Goal: Contribute content

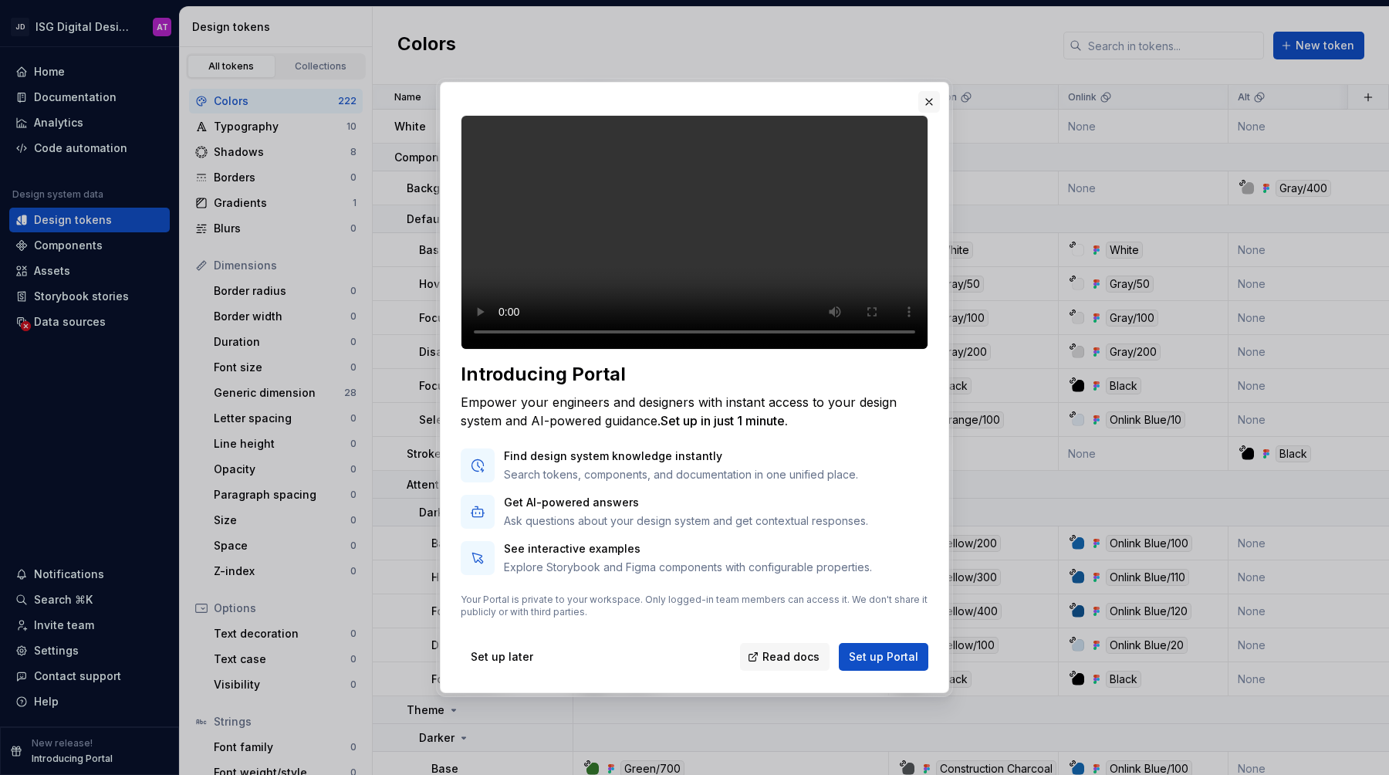
click at [923, 93] on button "button" at bounding box center [929, 102] width 22 height 22
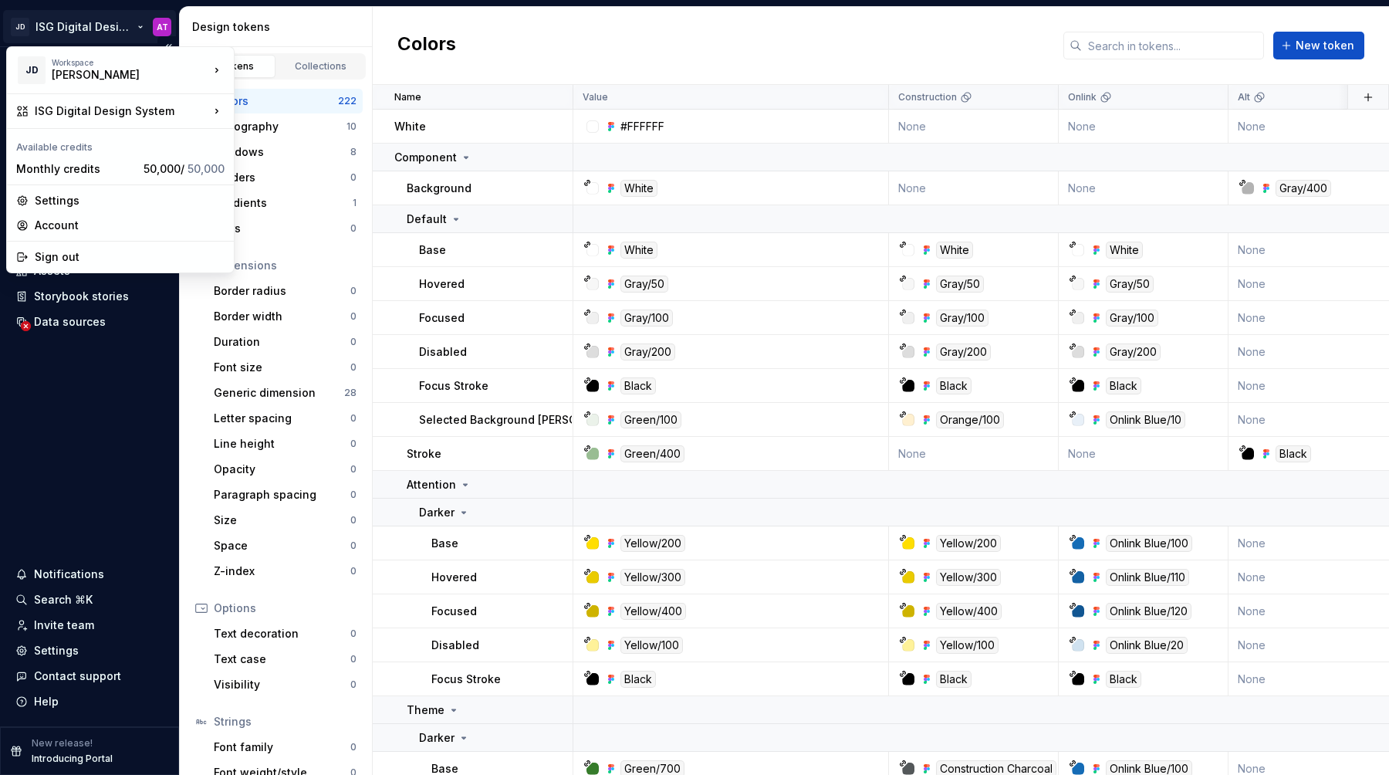
click at [117, 31] on html "JD ISG Digital Design System AT Home Documentation Analytics Code automation De…" at bounding box center [694, 387] width 1389 height 775
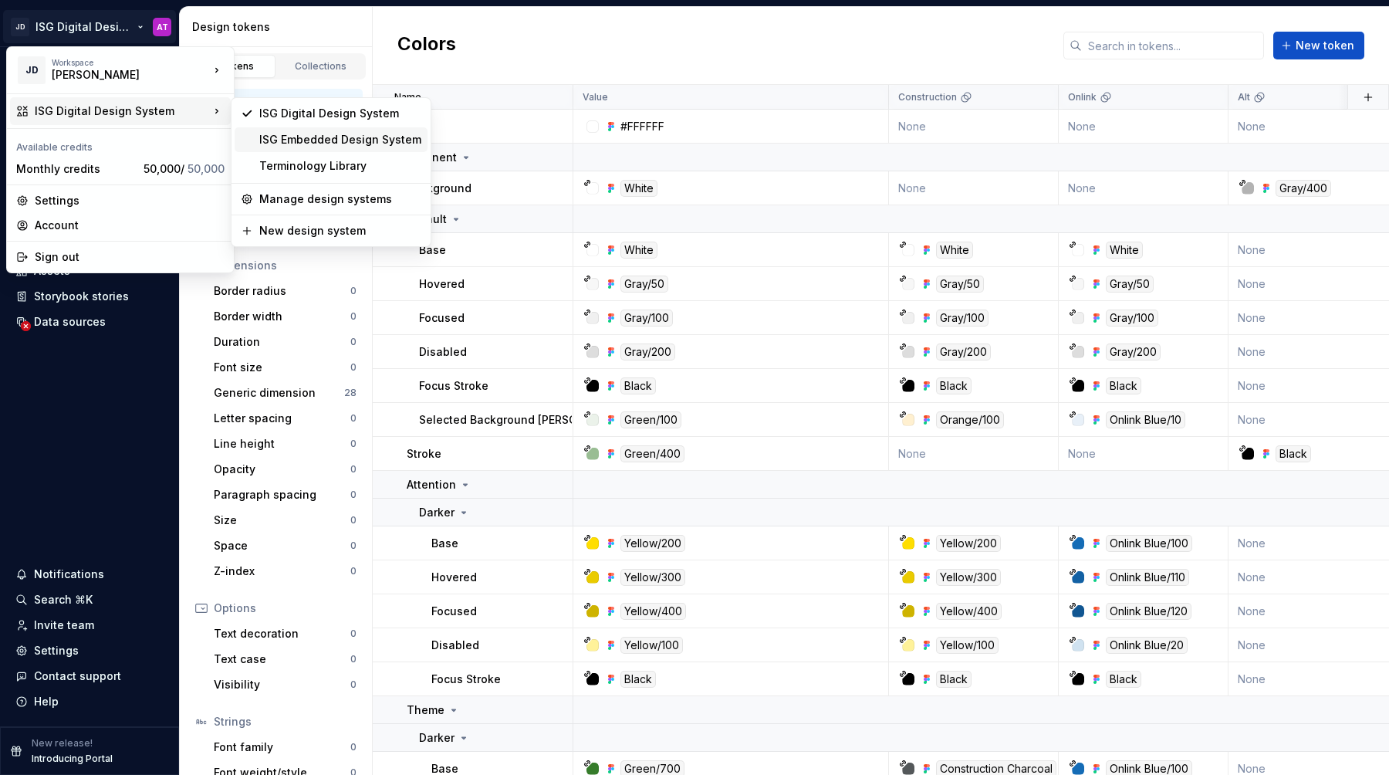
click at [296, 147] on div "ISG Embedded Design System" at bounding box center [340, 139] width 162 height 15
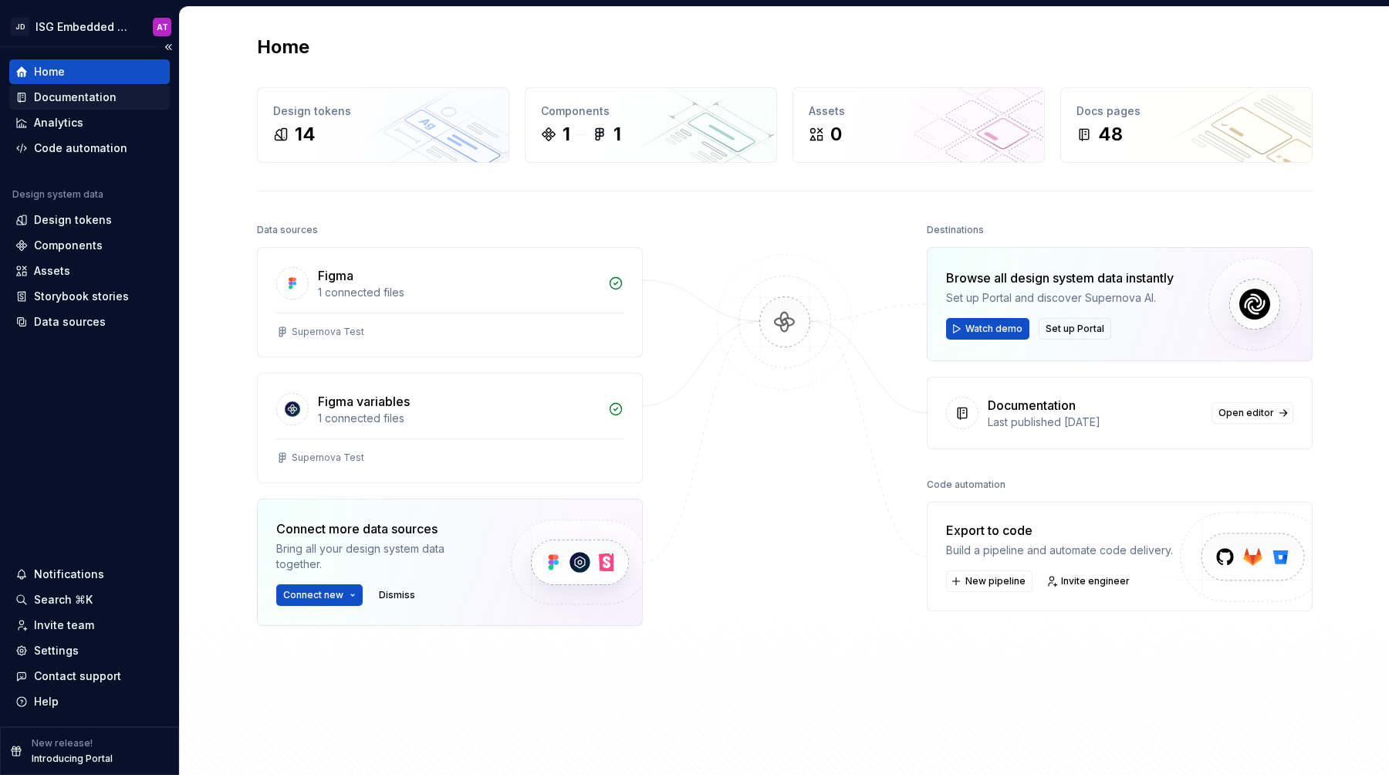
click at [110, 99] on div "Documentation" at bounding box center [75, 96] width 83 height 15
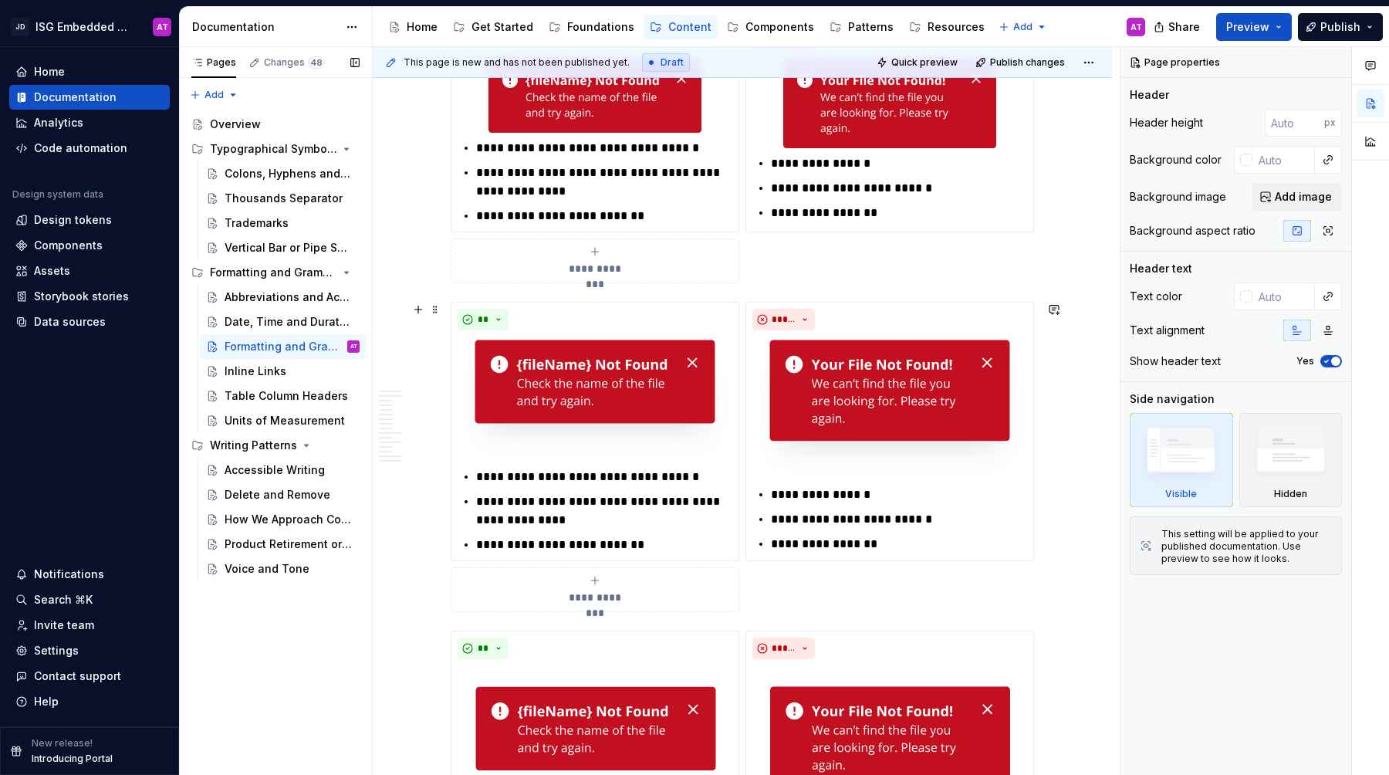
scroll to position [2827, 0]
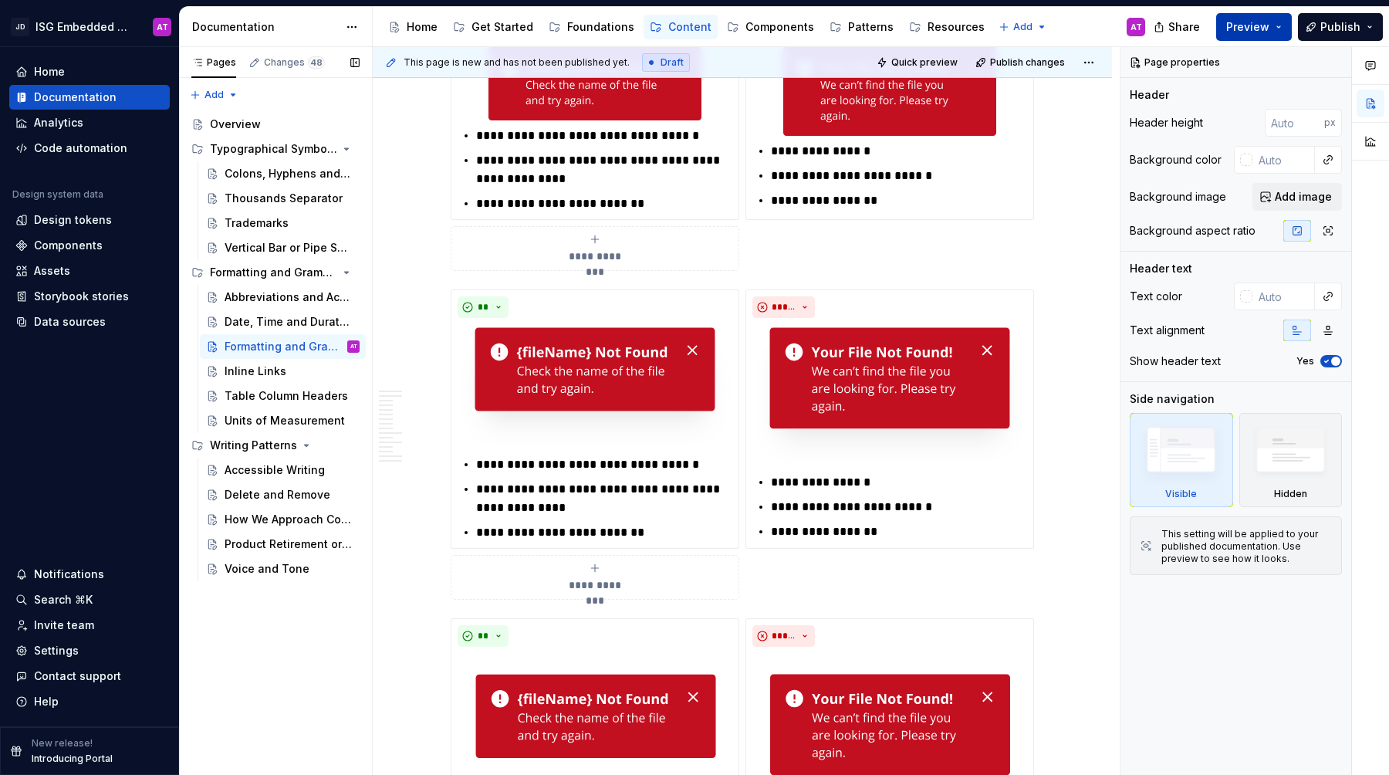
click at [1282, 29] on button "Preview" at bounding box center [1254, 27] width 76 height 28
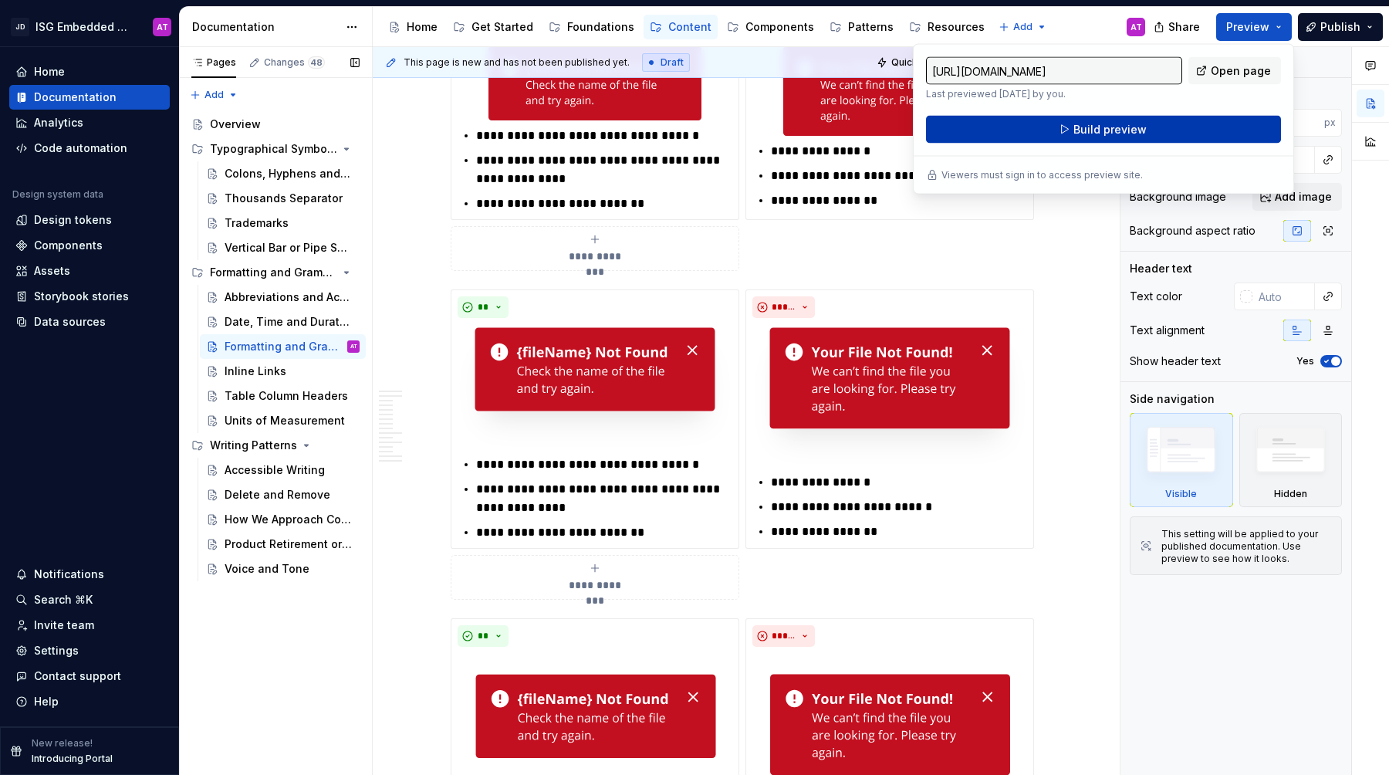
click at [1171, 133] on button "Build preview" at bounding box center [1103, 130] width 355 height 28
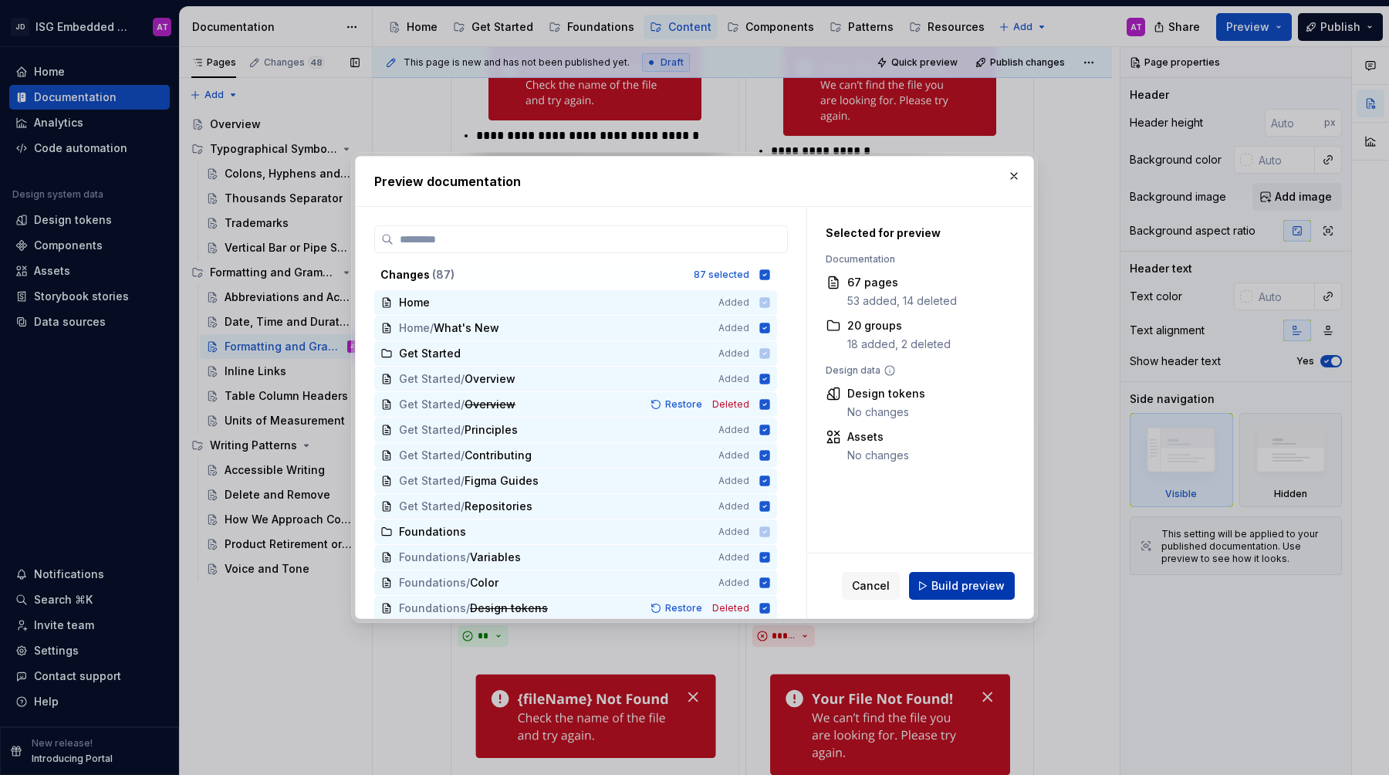
click at [982, 592] on span "Build preview" at bounding box center [967, 585] width 73 height 15
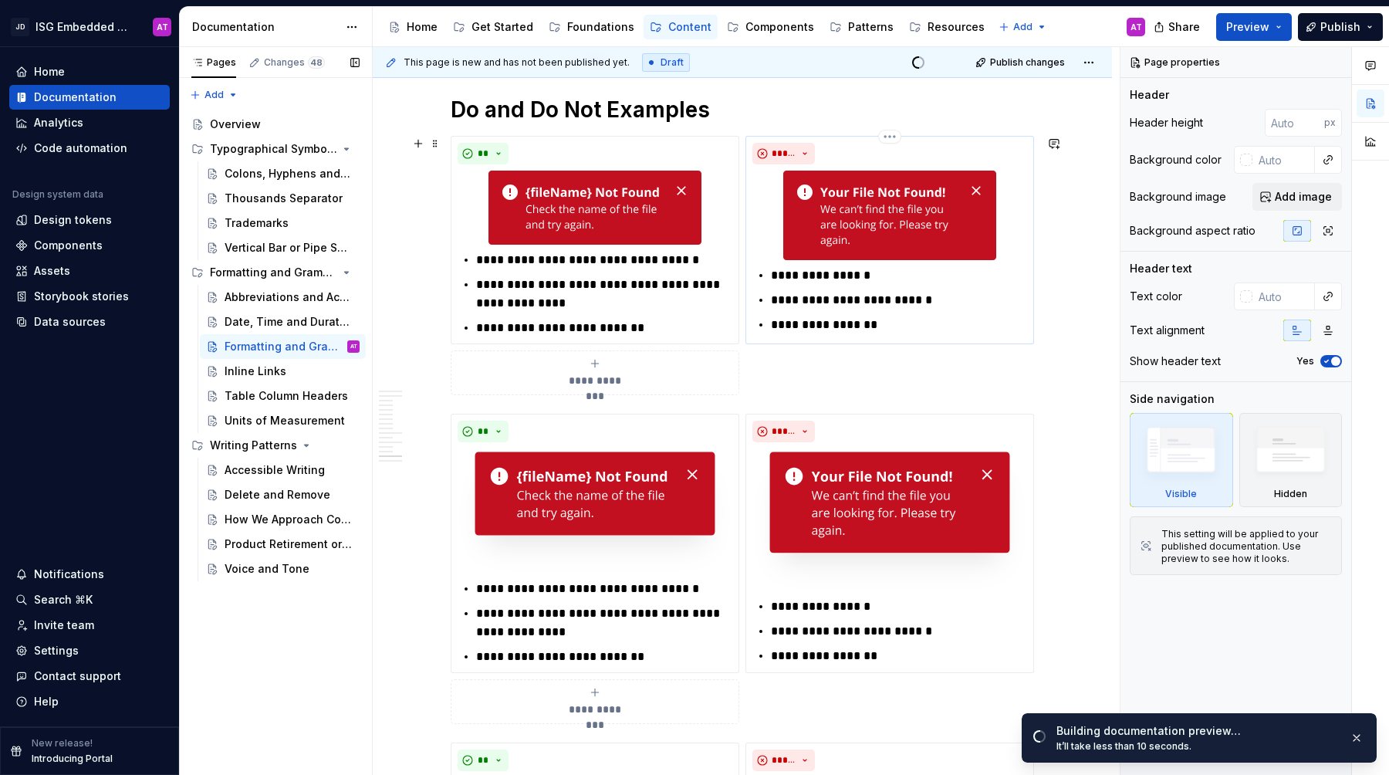
scroll to position [2698, 0]
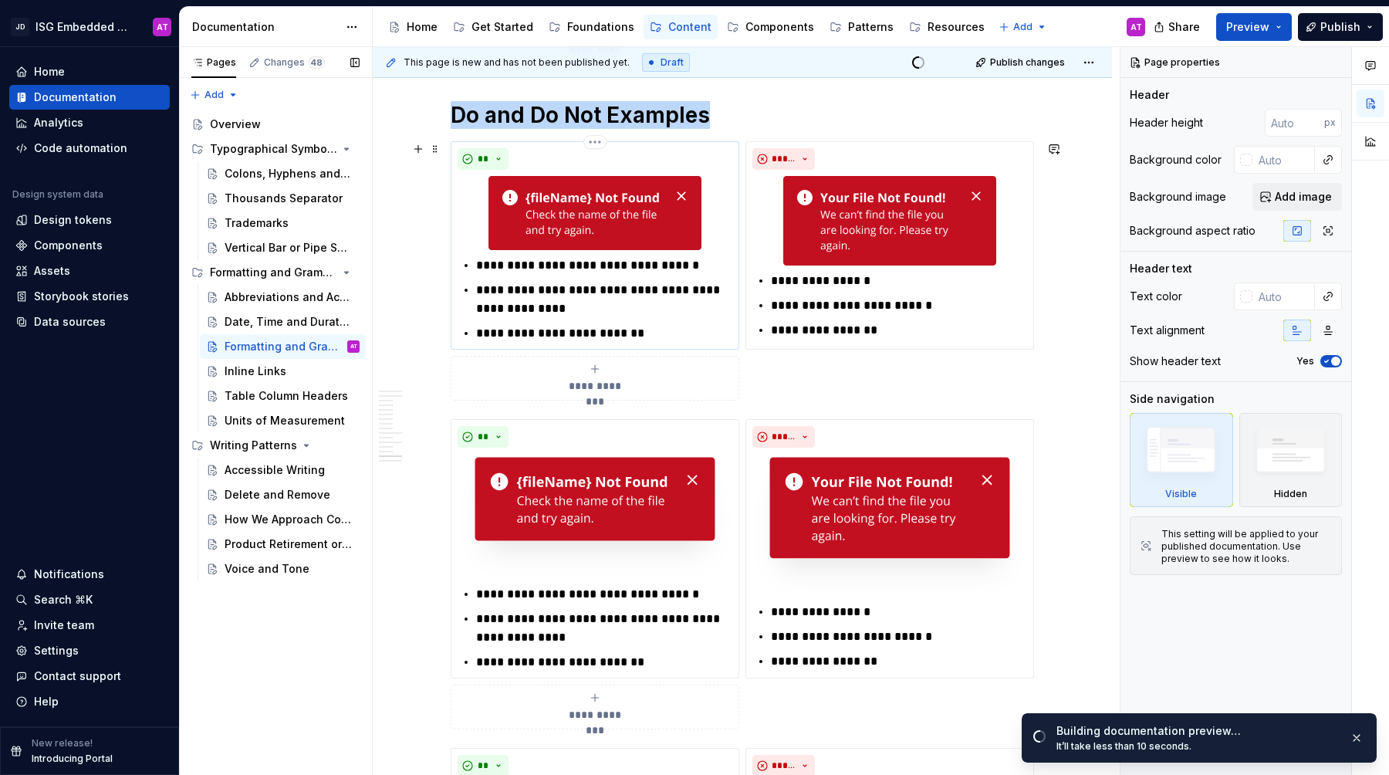
click at [690, 158] on div "**" at bounding box center [594, 159] width 275 height 22
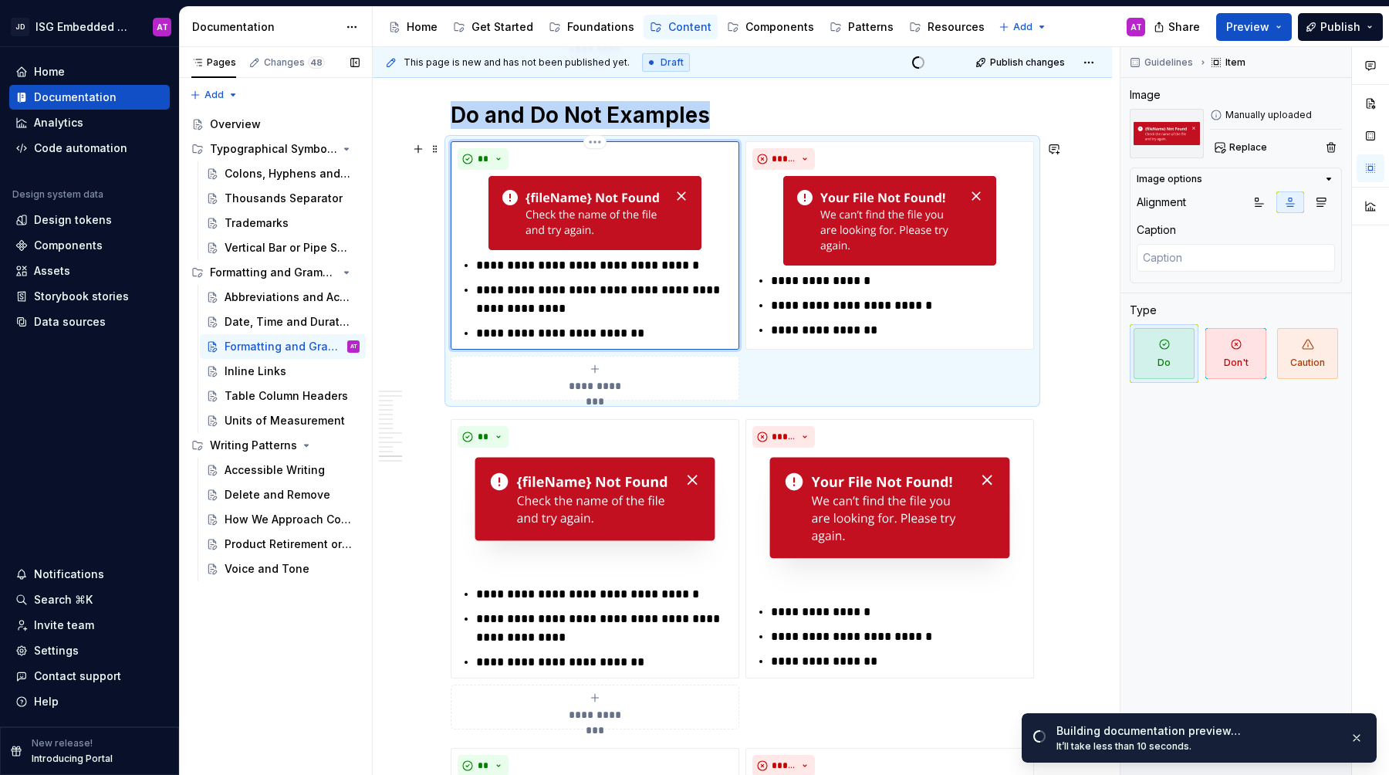
click at [657, 200] on img at bounding box center [594, 213] width 213 height 74
click at [981, 319] on ul "**********" at bounding box center [899, 306] width 256 height 68
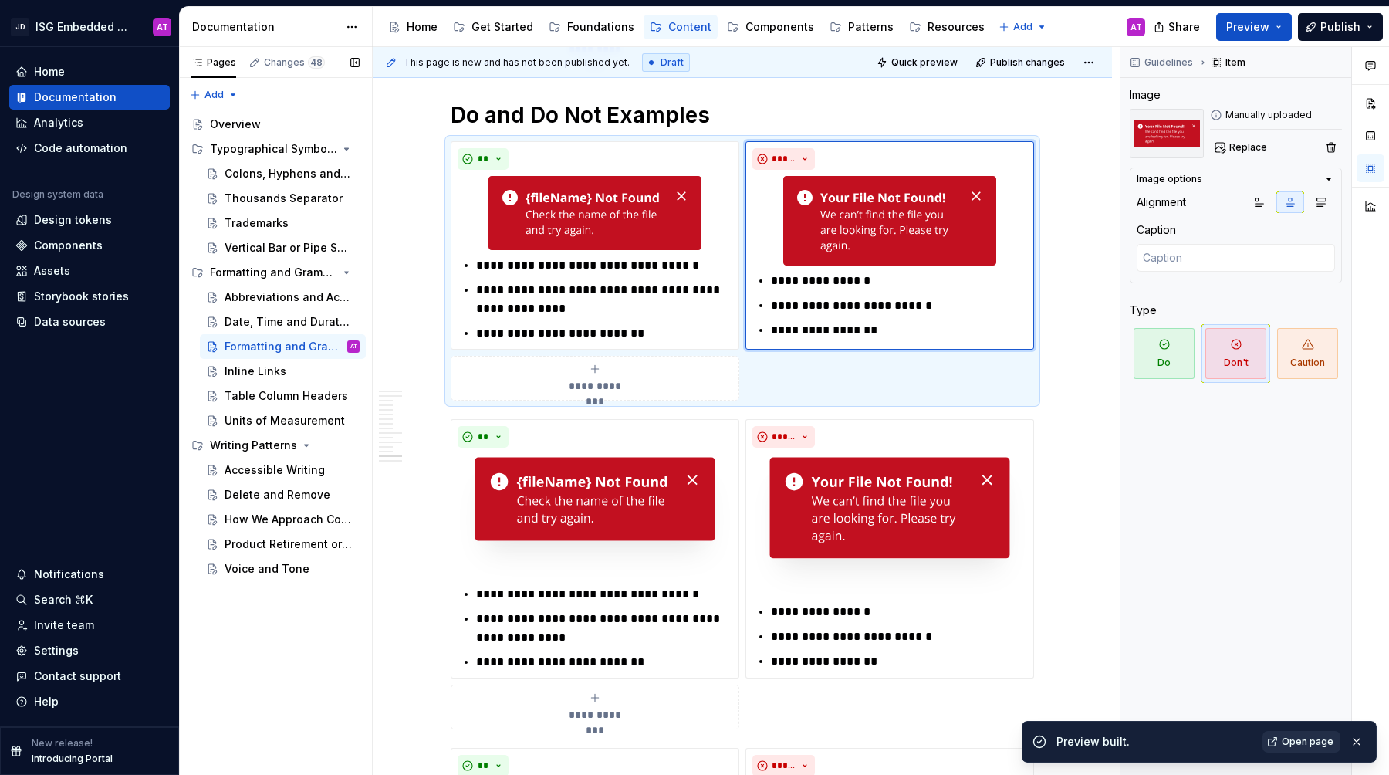
click at [1300, 744] on span "Open page" at bounding box center [1307, 741] width 52 height 12
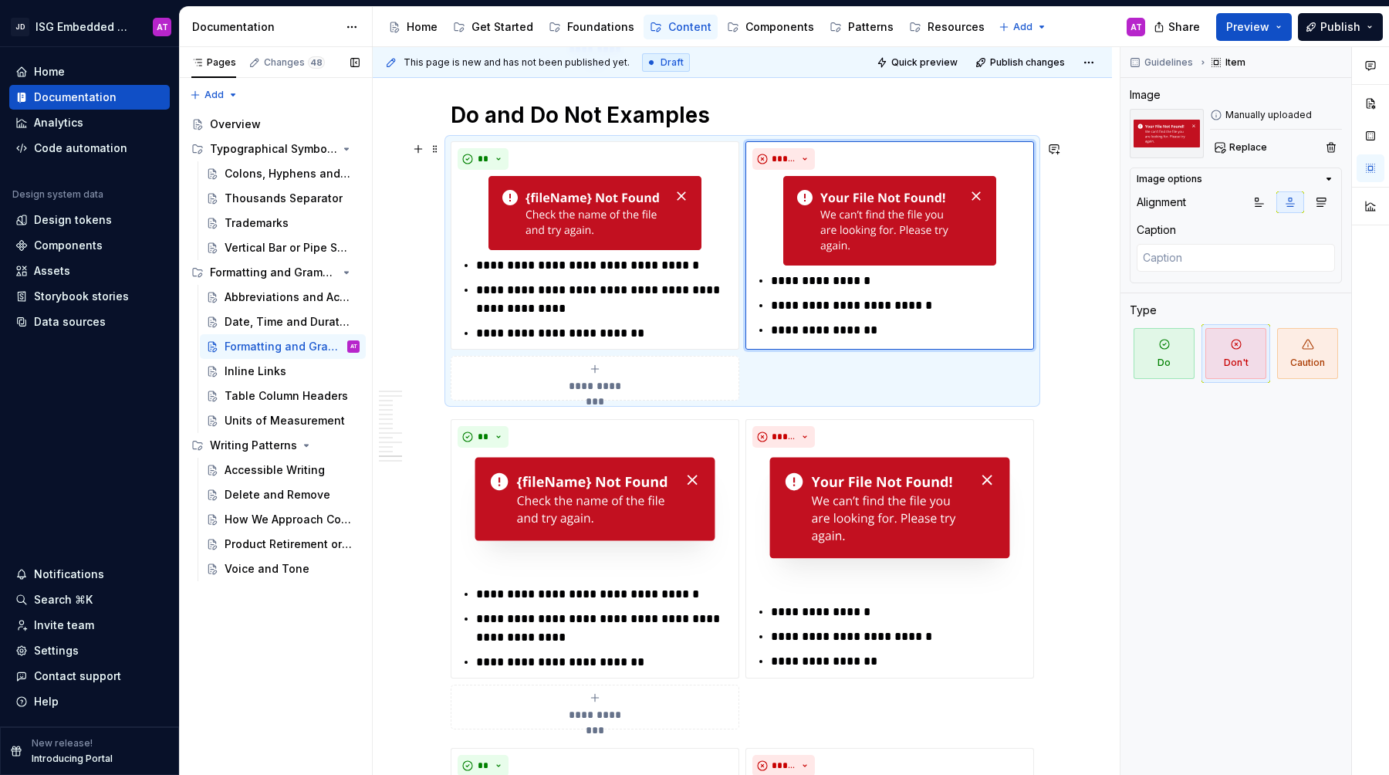
click at [943, 380] on div "**********" at bounding box center [742, 270] width 583 height 259
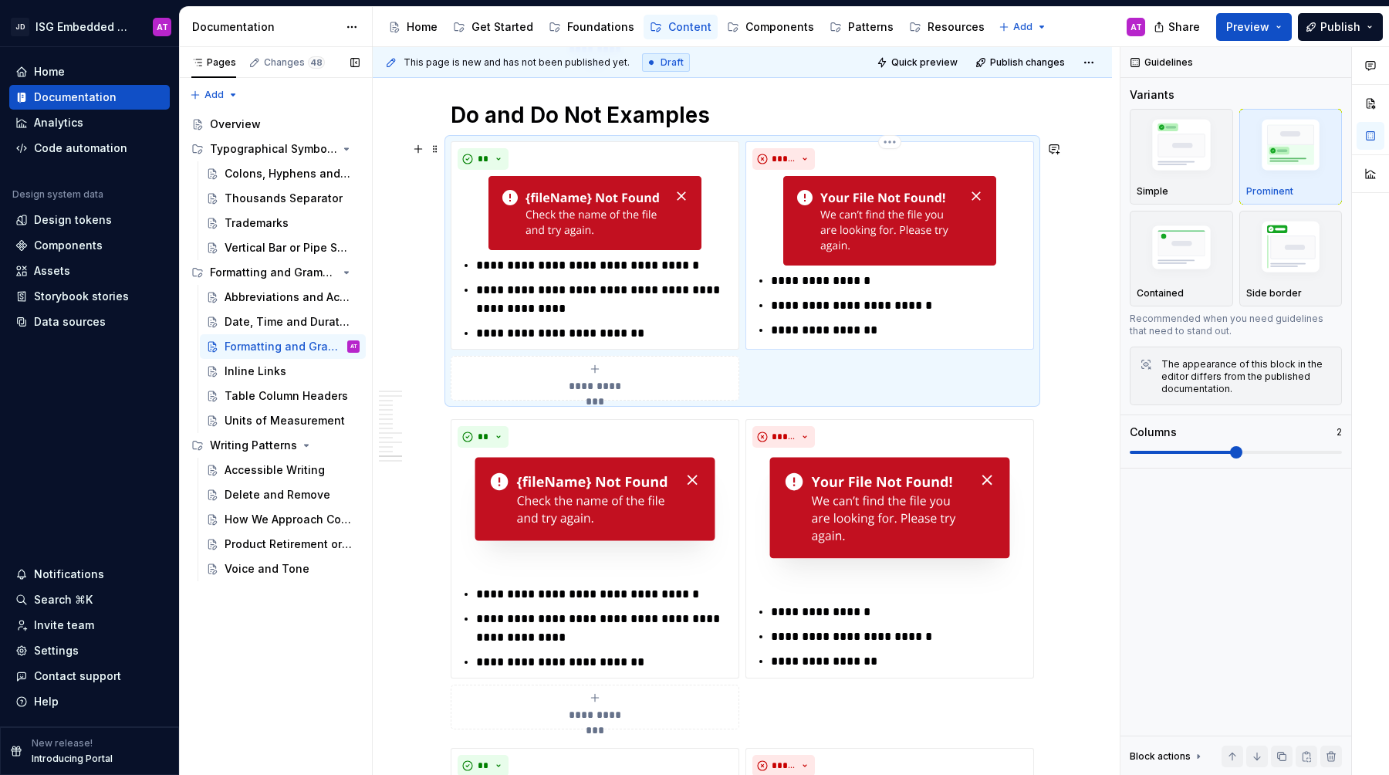
click at [963, 296] on p "**********" at bounding box center [899, 305] width 256 height 19
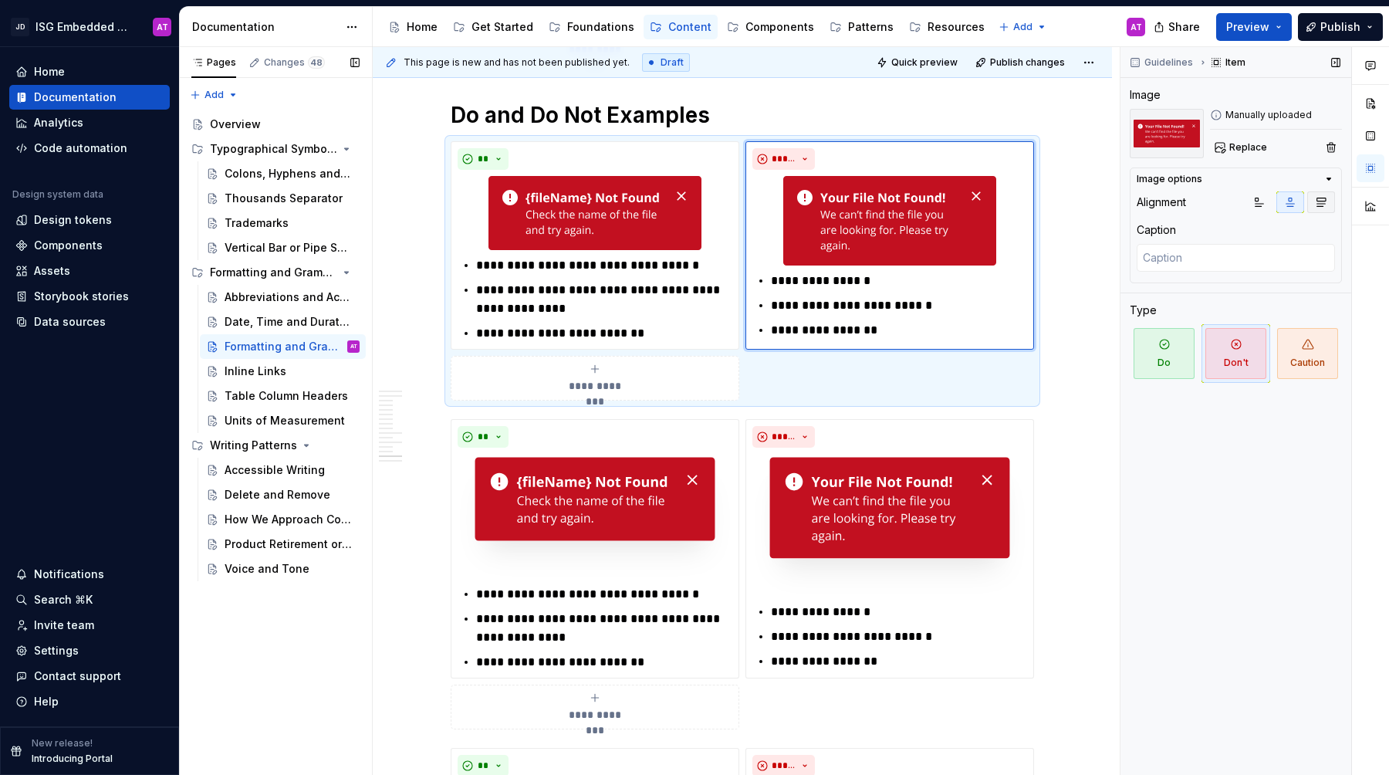
click at [1318, 204] on icon "button" at bounding box center [1321, 202] width 12 height 12
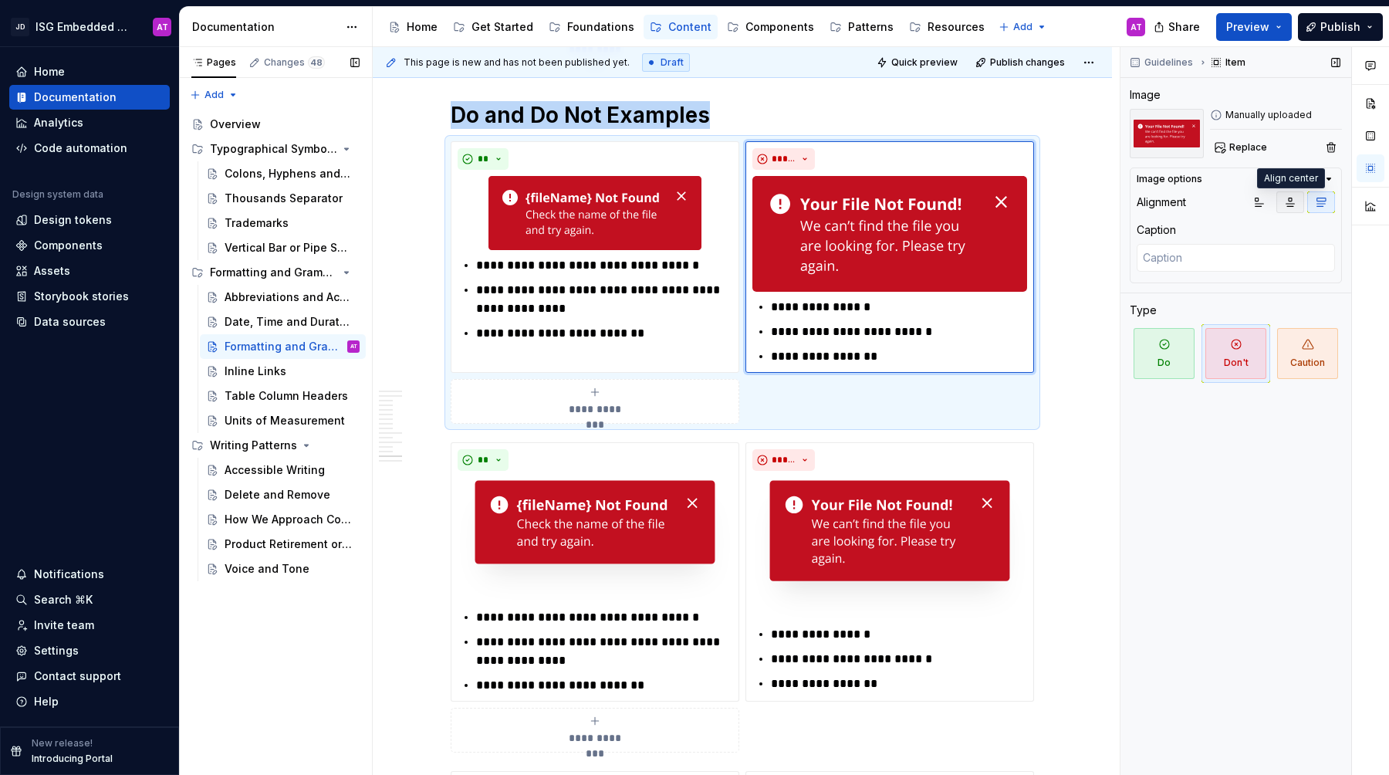
click at [1292, 205] on icon "button" at bounding box center [1290, 202] width 12 height 12
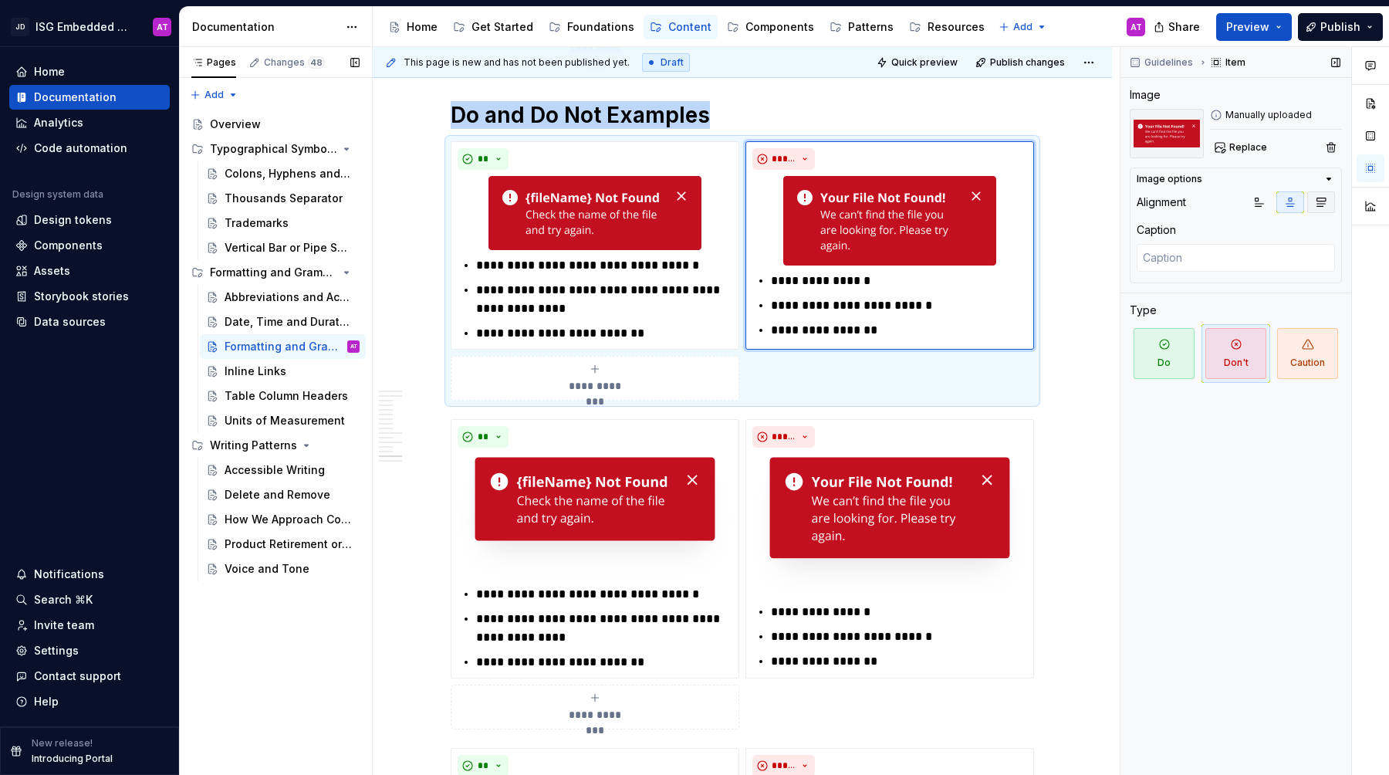
click at [1325, 202] on icon "button" at bounding box center [1321, 202] width 12 height 12
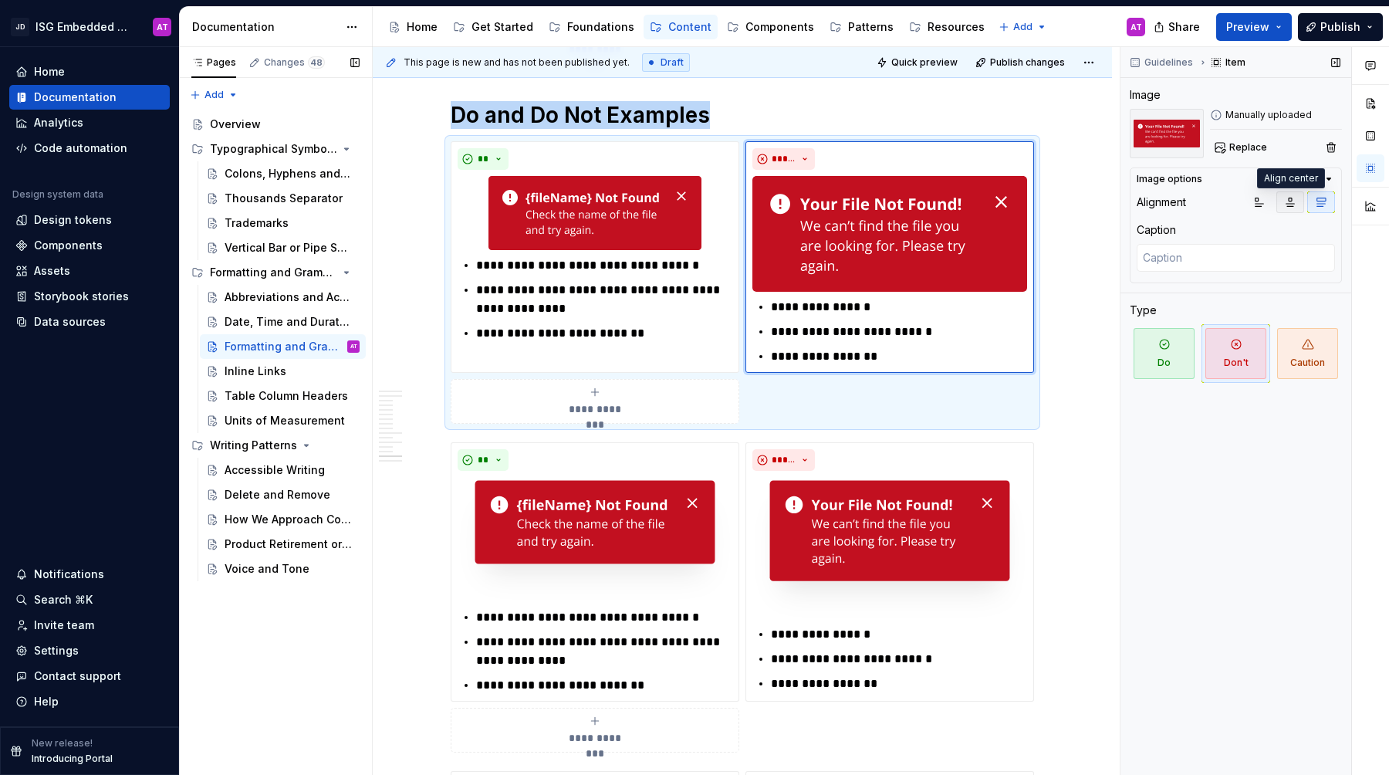
click at [1292, 205] on icon "button" at bounding box center [1290, 202] width 12 height 12
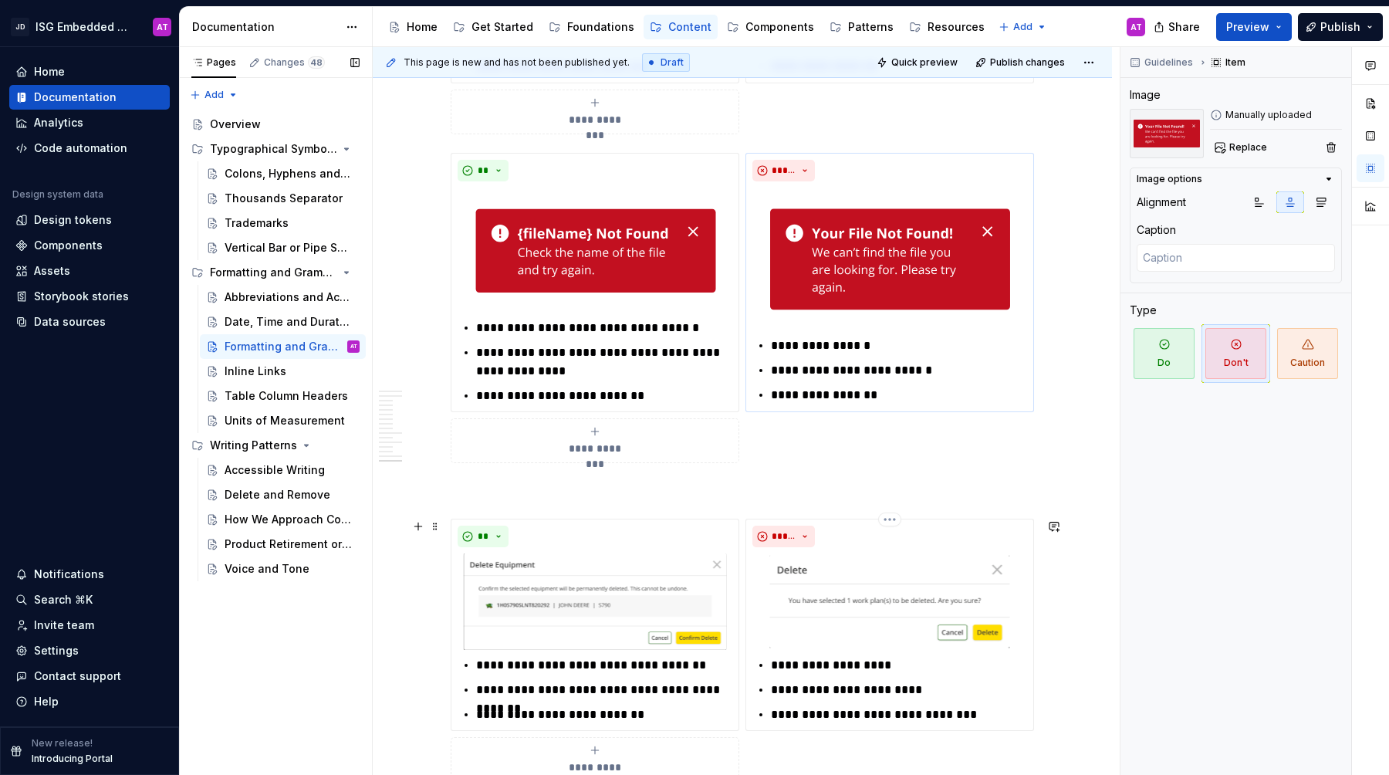
scroll to position [3234, 0]
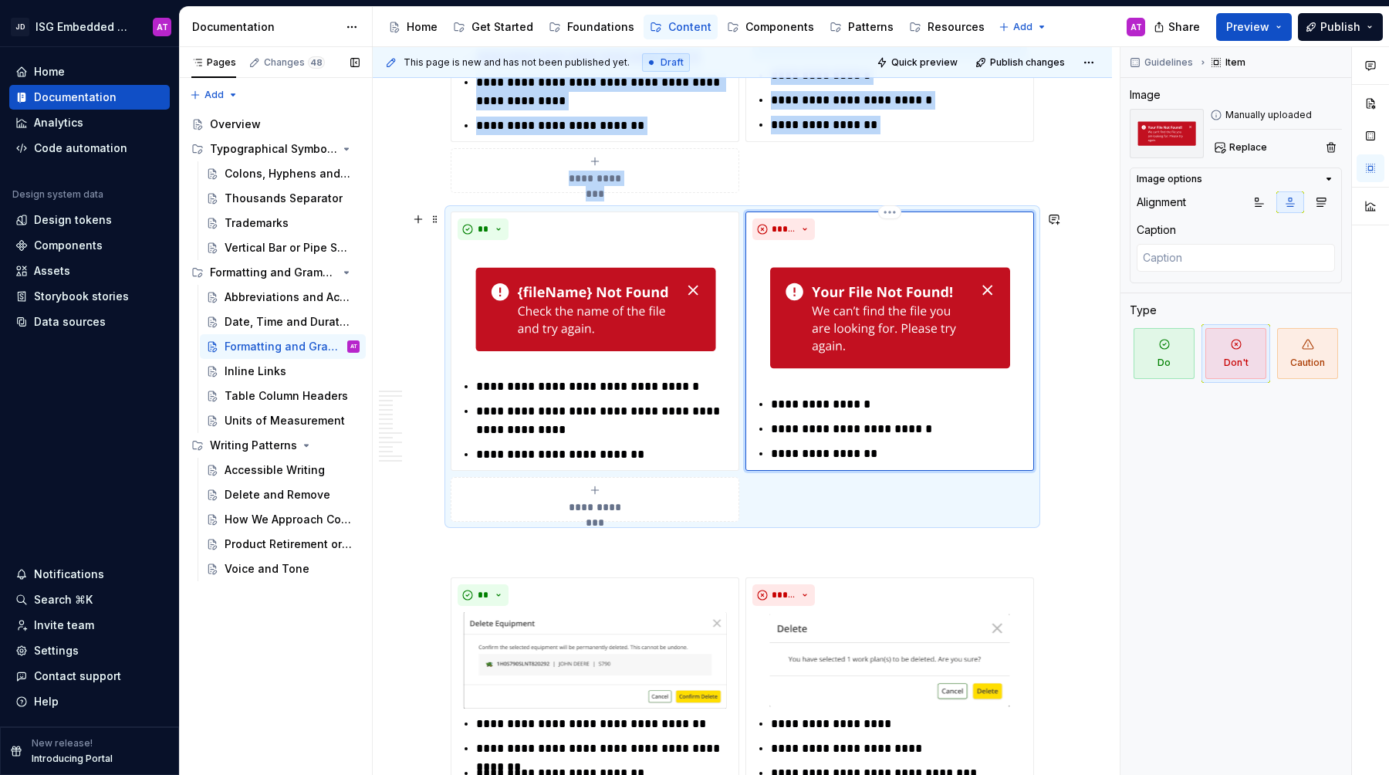
click at [930, 239] on div "*****" at bounding box center [889, 229] width 275 height 22
click at [1324, 203] on icon "button" at bounding box center [1321, 202] width 8 height 8
click at [644, 238] on div "**" at bounding box center [594, 229] width 275 height 22
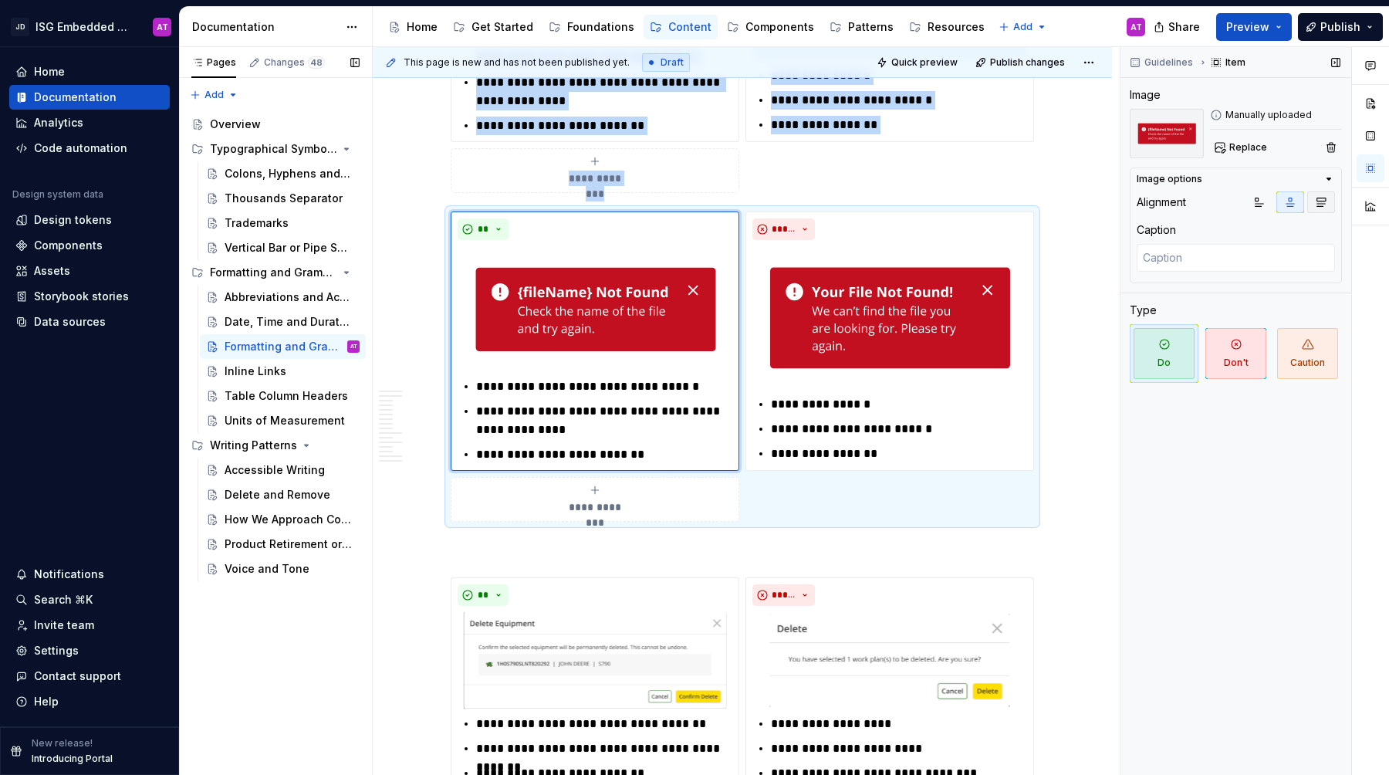
click at [1321, 202] on icon "button" at bounding box center [1321, 202] width 12 height 12
click at [672, 302] on img at bounding box center [594, 308] width 275 height 125
click at [656, 317] on img at bounding box center [594, 308] width 275 height 125
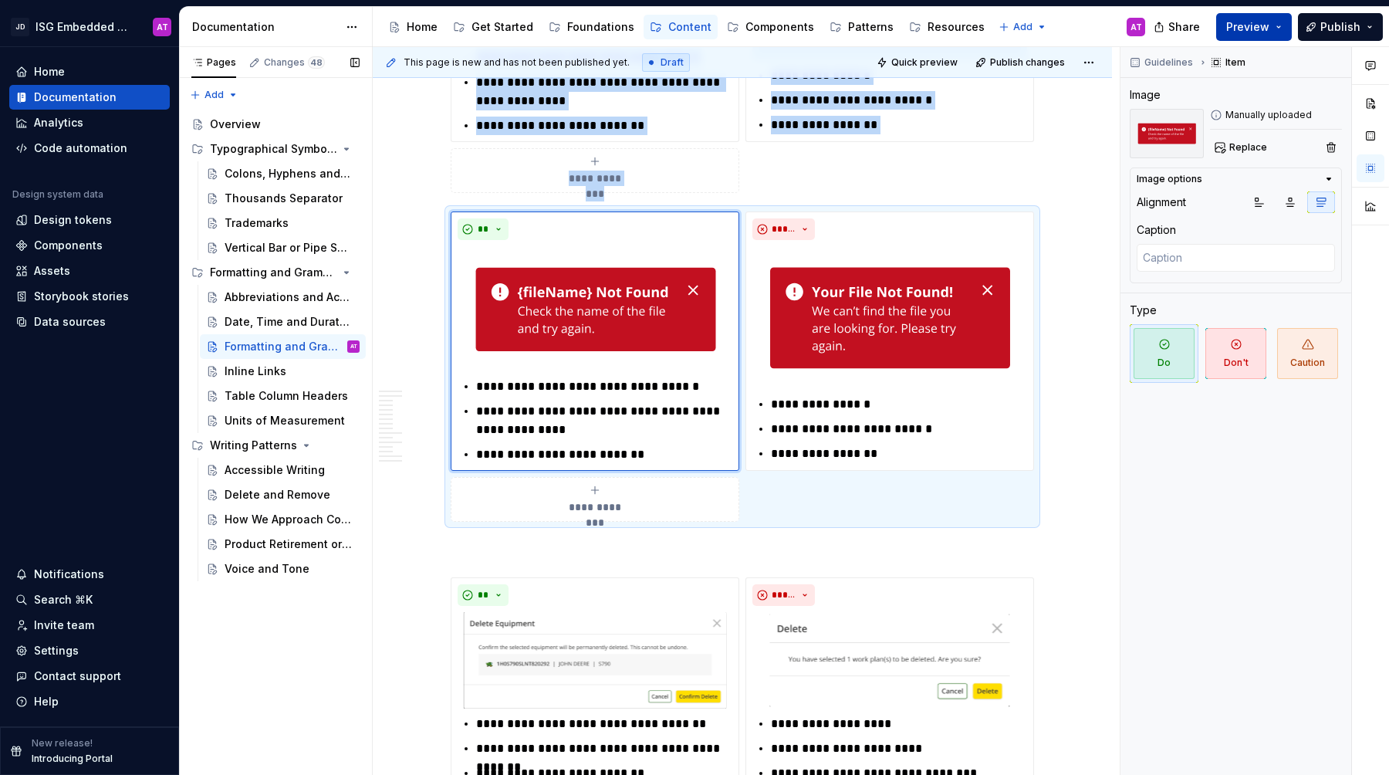
click at [1287, 22] on button "Preview" at bounding box center [1254, 27] width 76 height 28
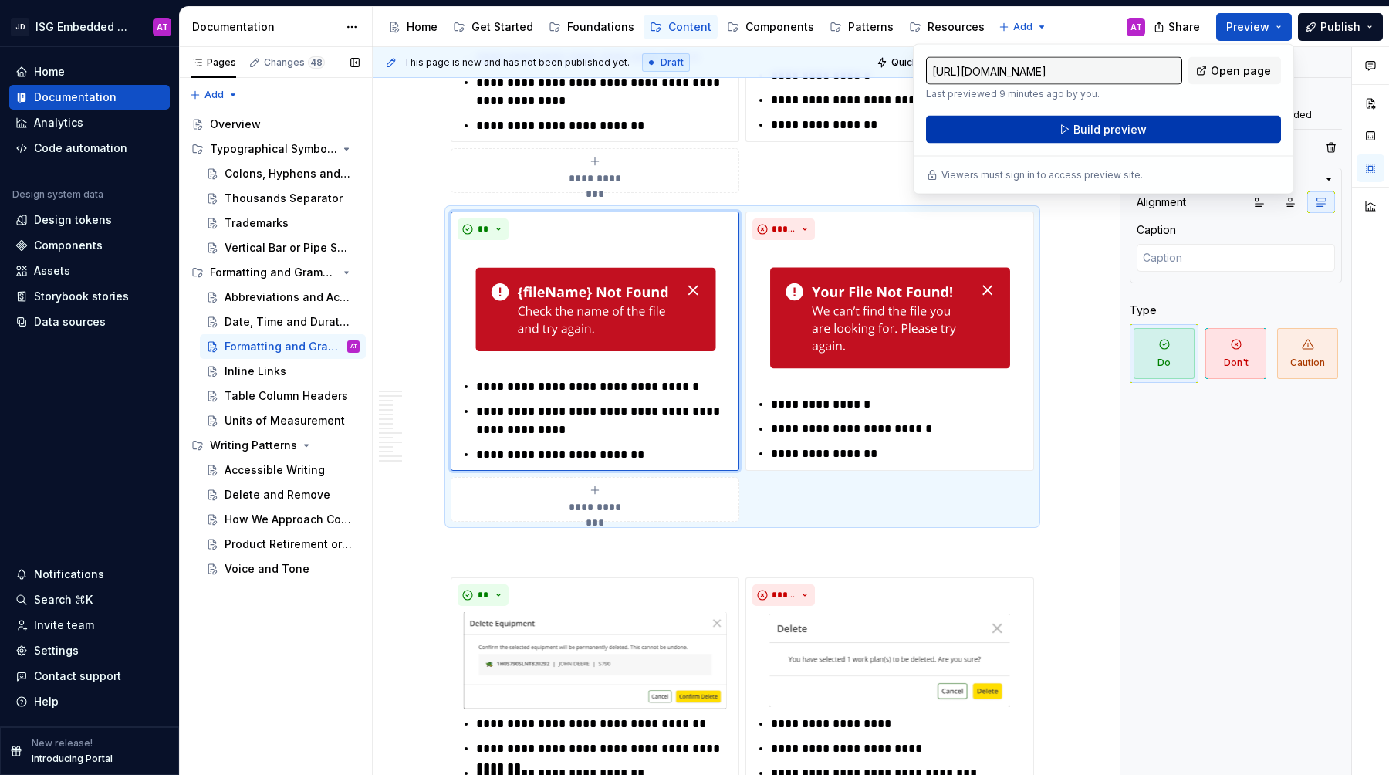
click at [1170, 118] on button "Build preview" at bounding box center [1103, 130] width 355 height 28
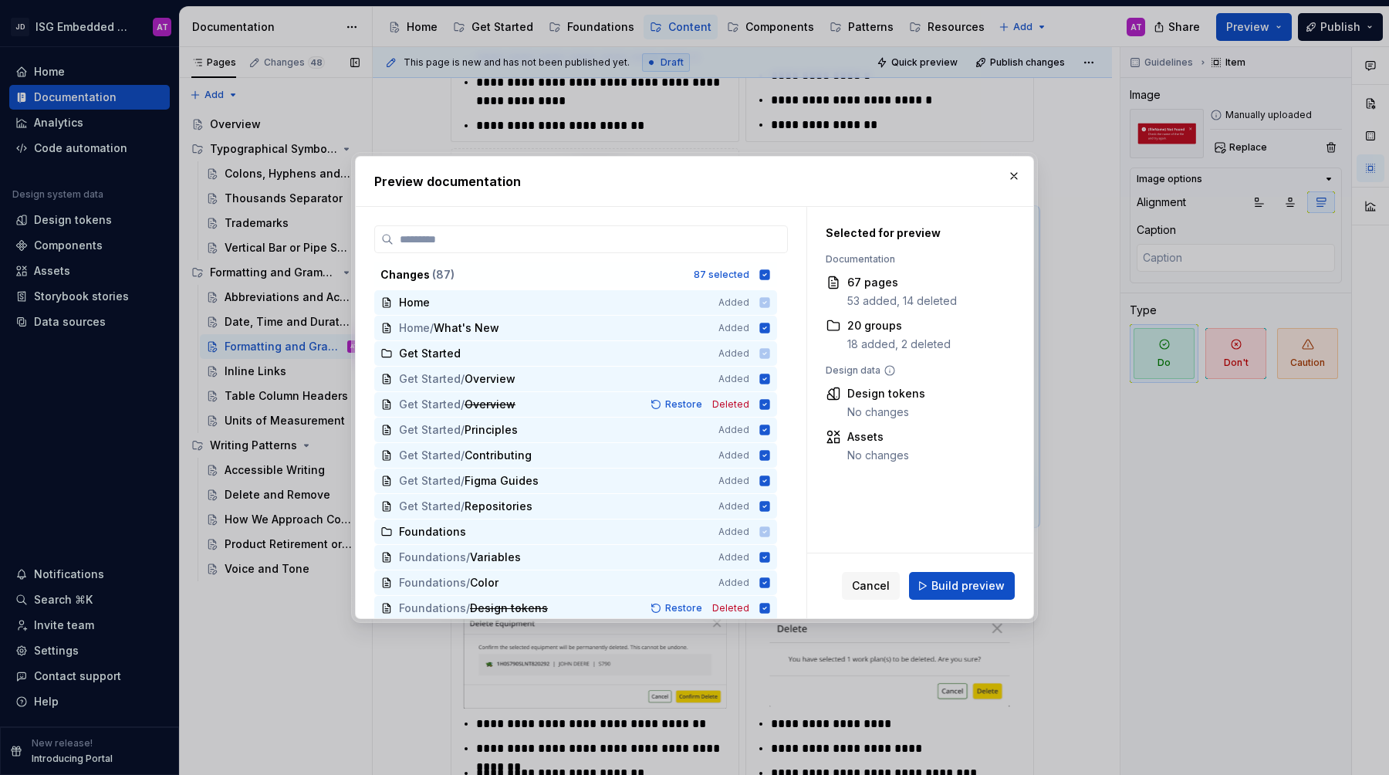
click at [997, 593] on button "Build preview" at bounding box center [962, 586] width 106 height 28
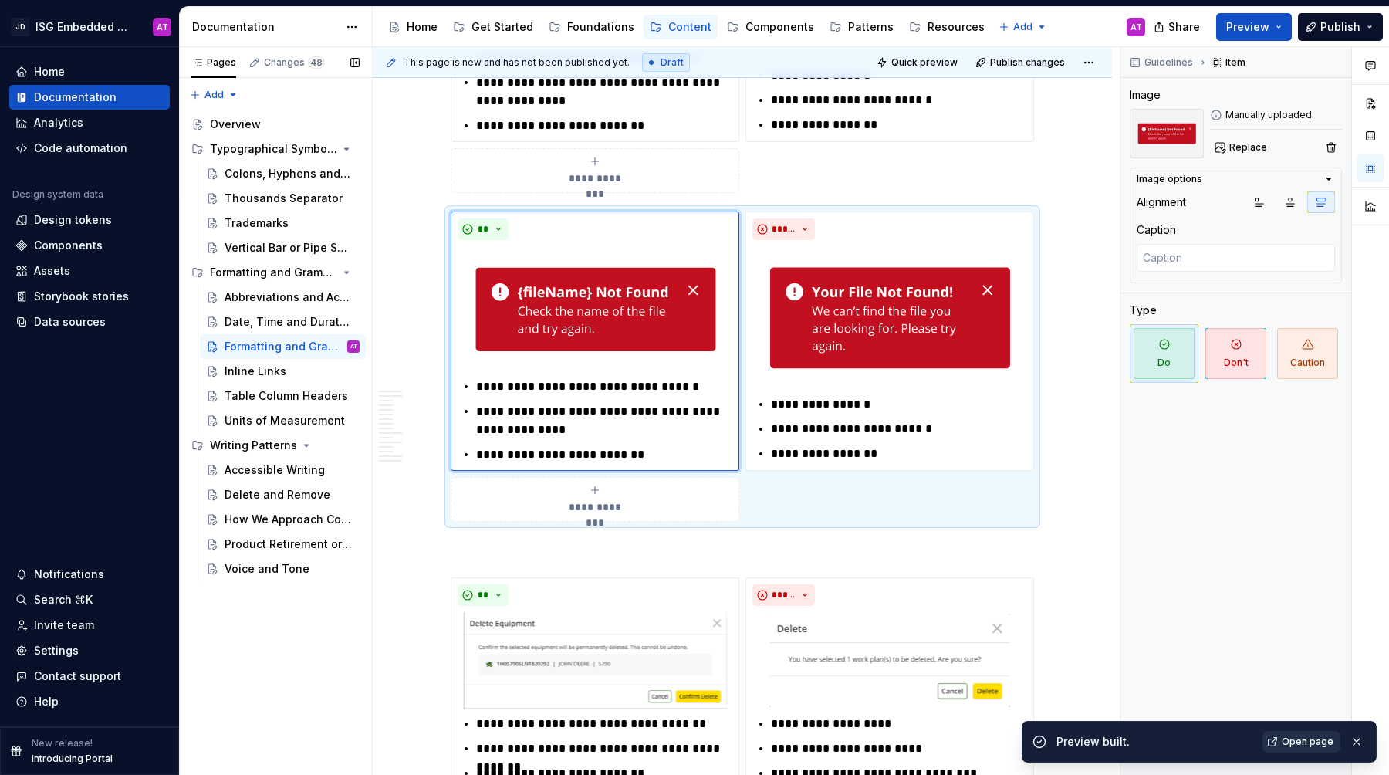
click at [1305, 742] on span "Open page" at bounding box center [1307, 741] width 52 height 12
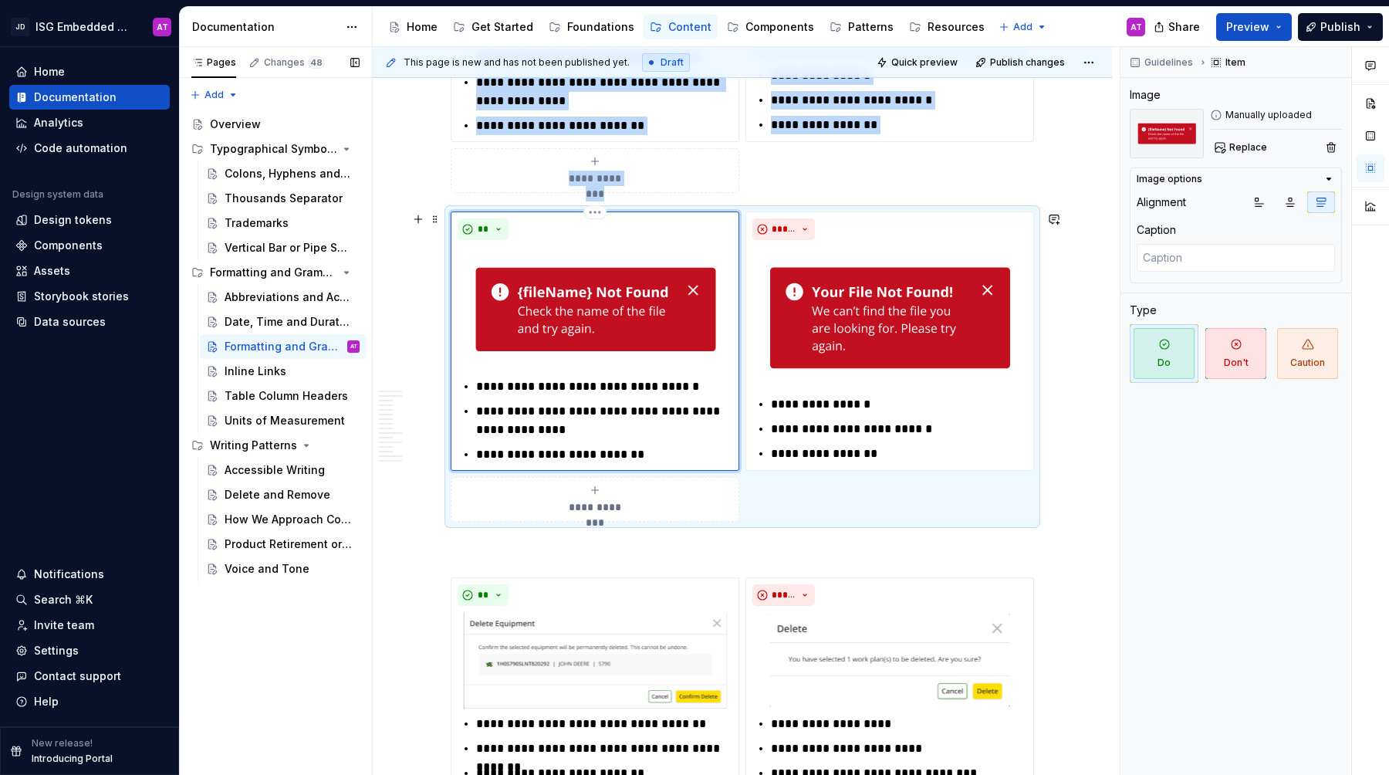
click at [653, 302] on img at bounding box center [594, 308] width 275 height 125
click at [1253, 150] on span "Replace" at bounding box center [1248, 147] width 38 height 12
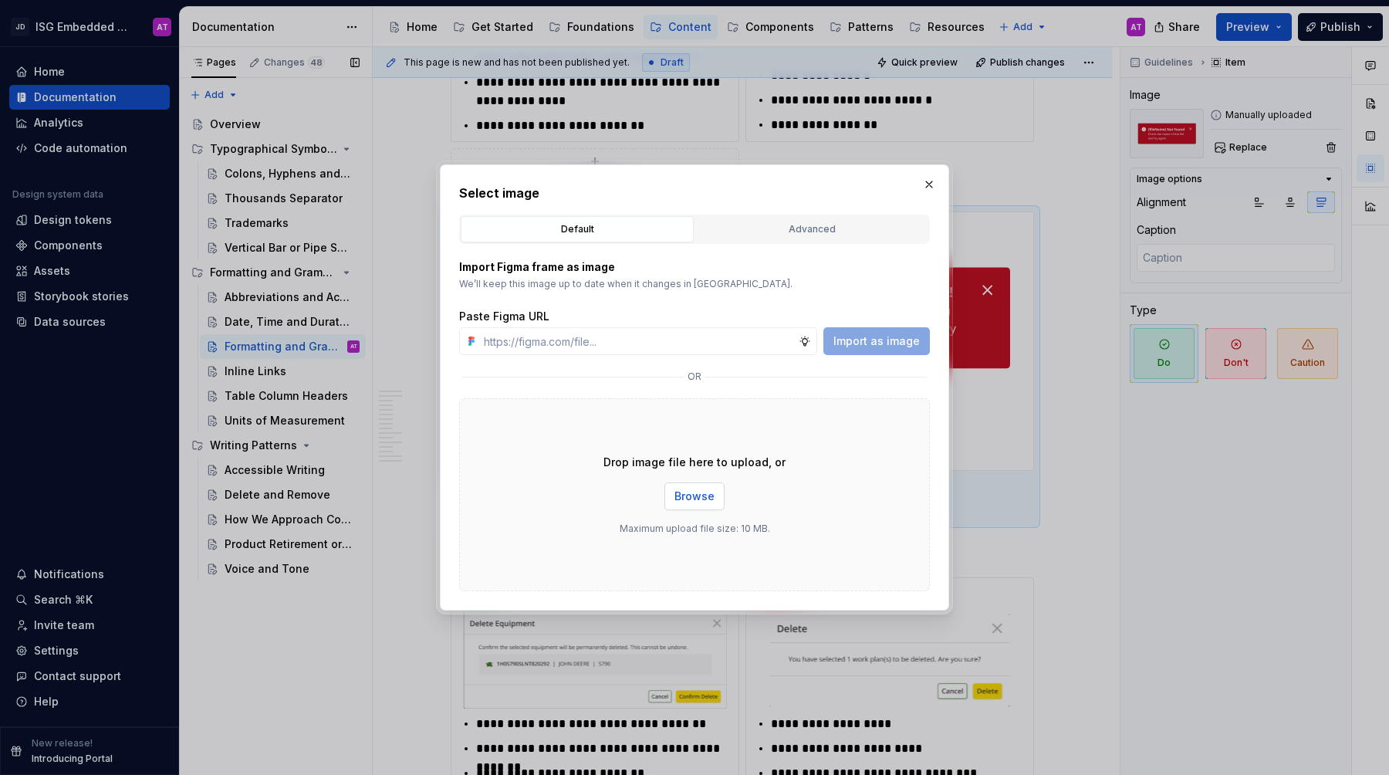
click at [699, 482] on button "Browse" at bounding box center [694, 496] width 60 height 28
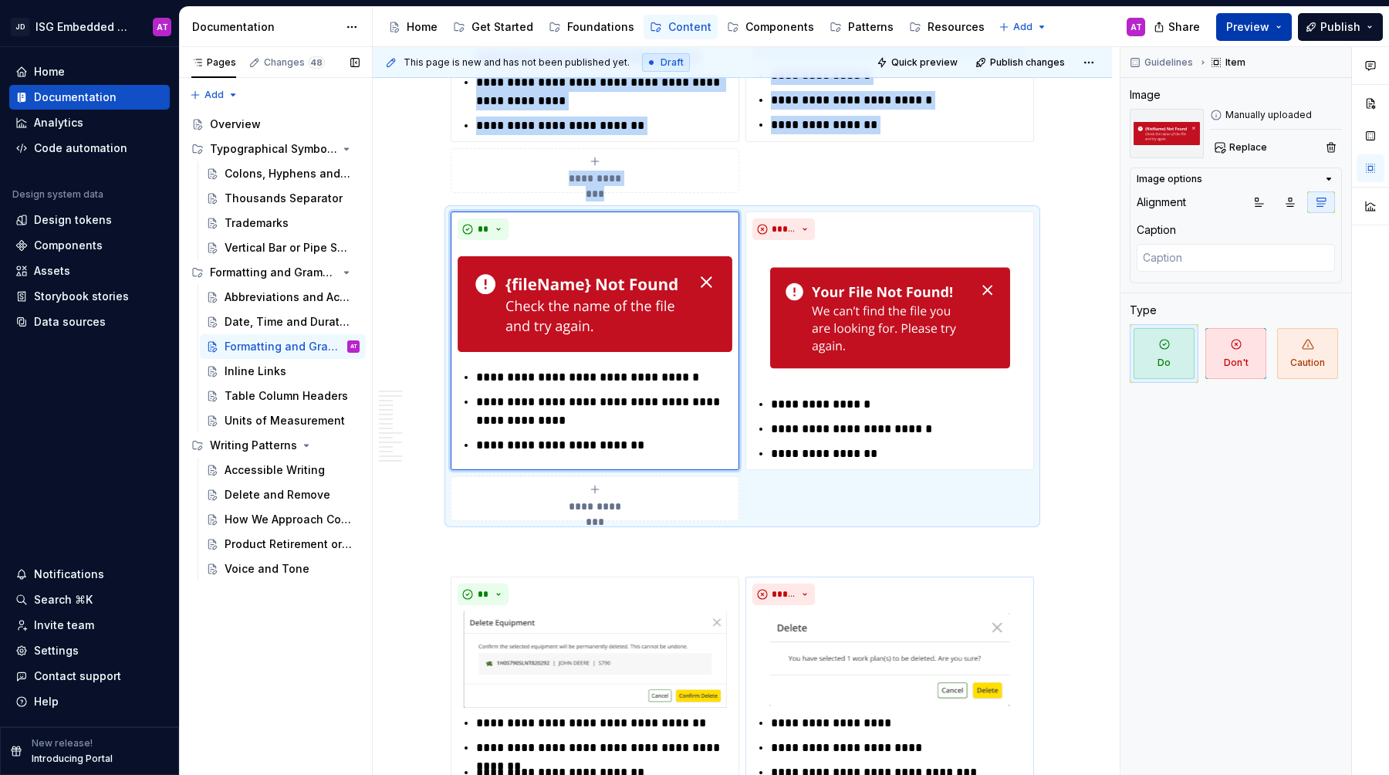
click at [1281, 31] on button "Preview" at bounding box center [1254, 27] width 76 height 28
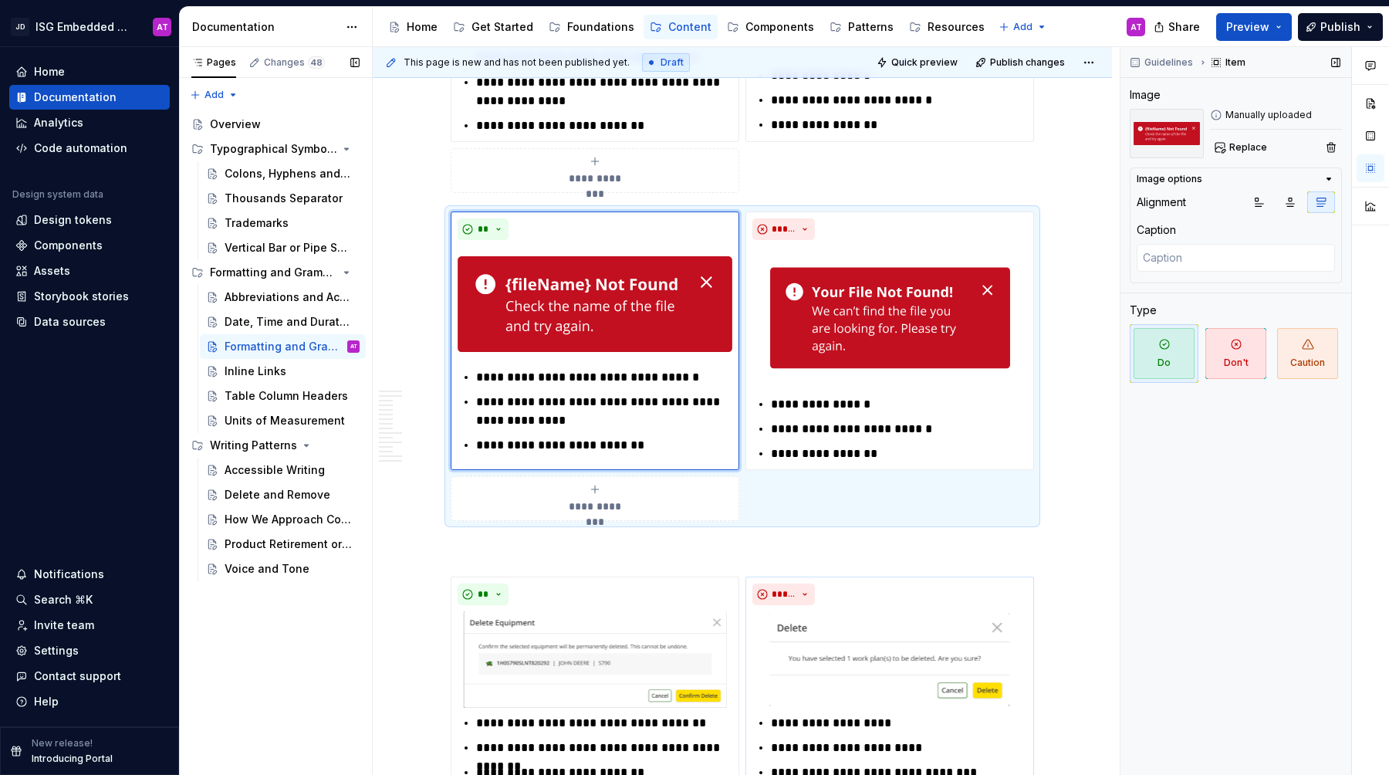
click at [1284, 441] on div "Guidelines Item Image Manually uploaded Replace Image options Alignment Caption…" at bounding box center [1235, 411] width 231 height 728
click at [1283, 200] on button "button" at bounding box center [1290, 202] width 28 height 22
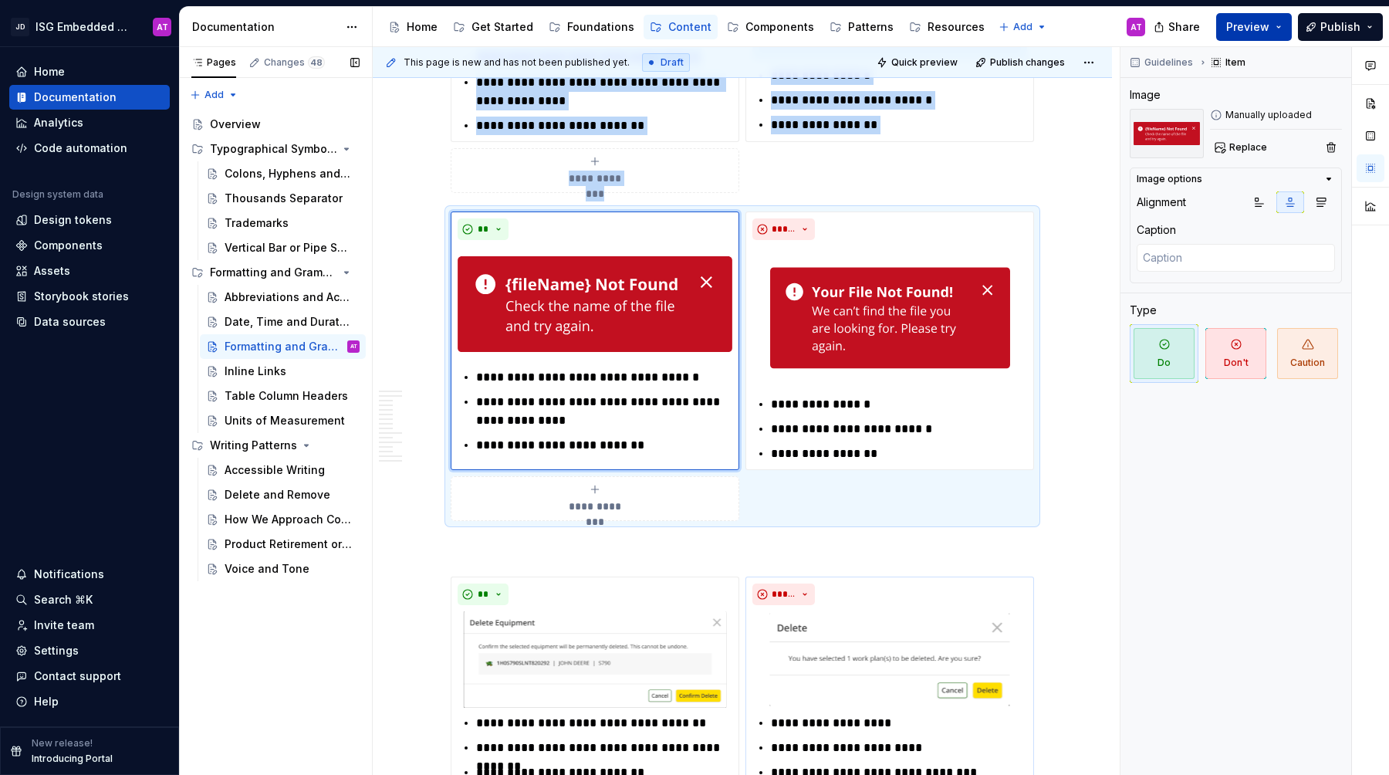
click at [1281, 31] on button "Preview" at bounding box center [1254, 27] width 76 height 28
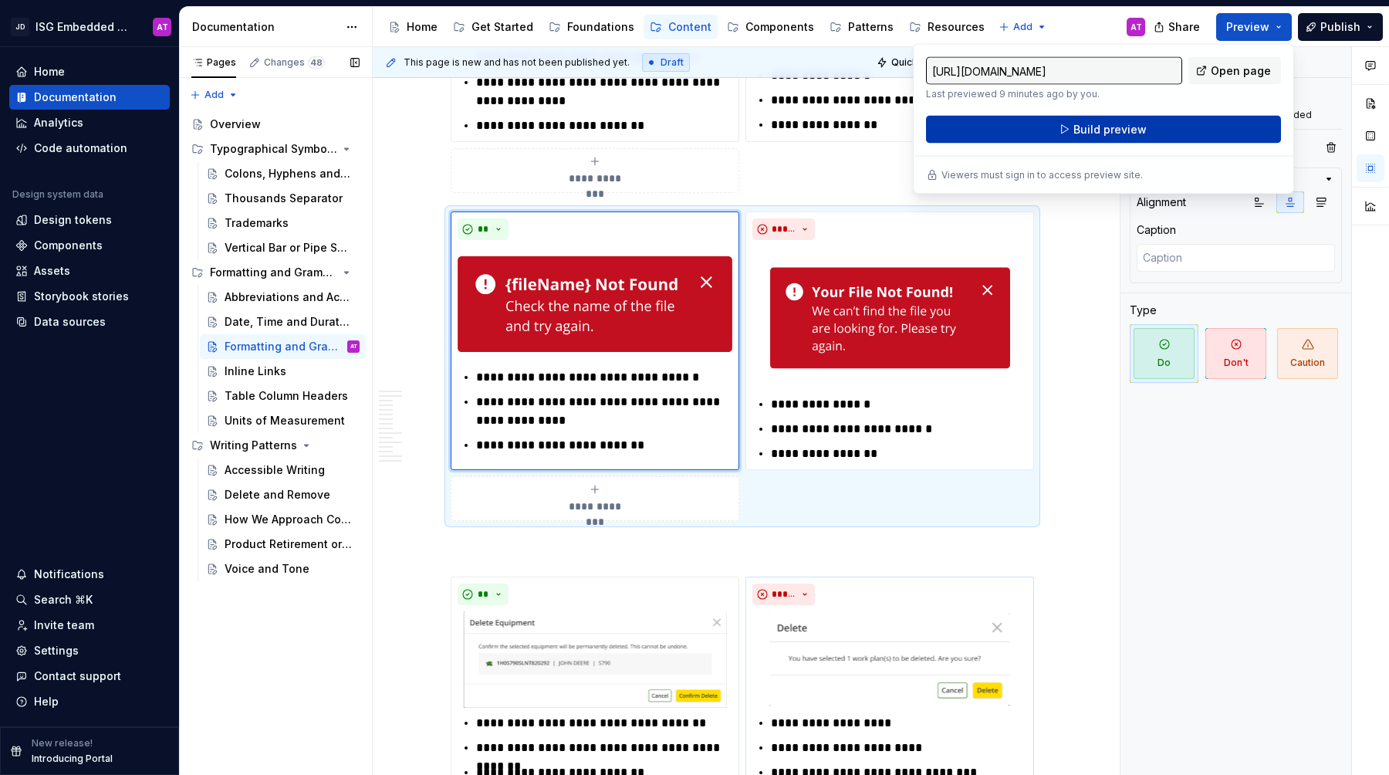
click at [1227, 130] on button "Build preview" at bounding box center [1103, 130] width 355 height 28
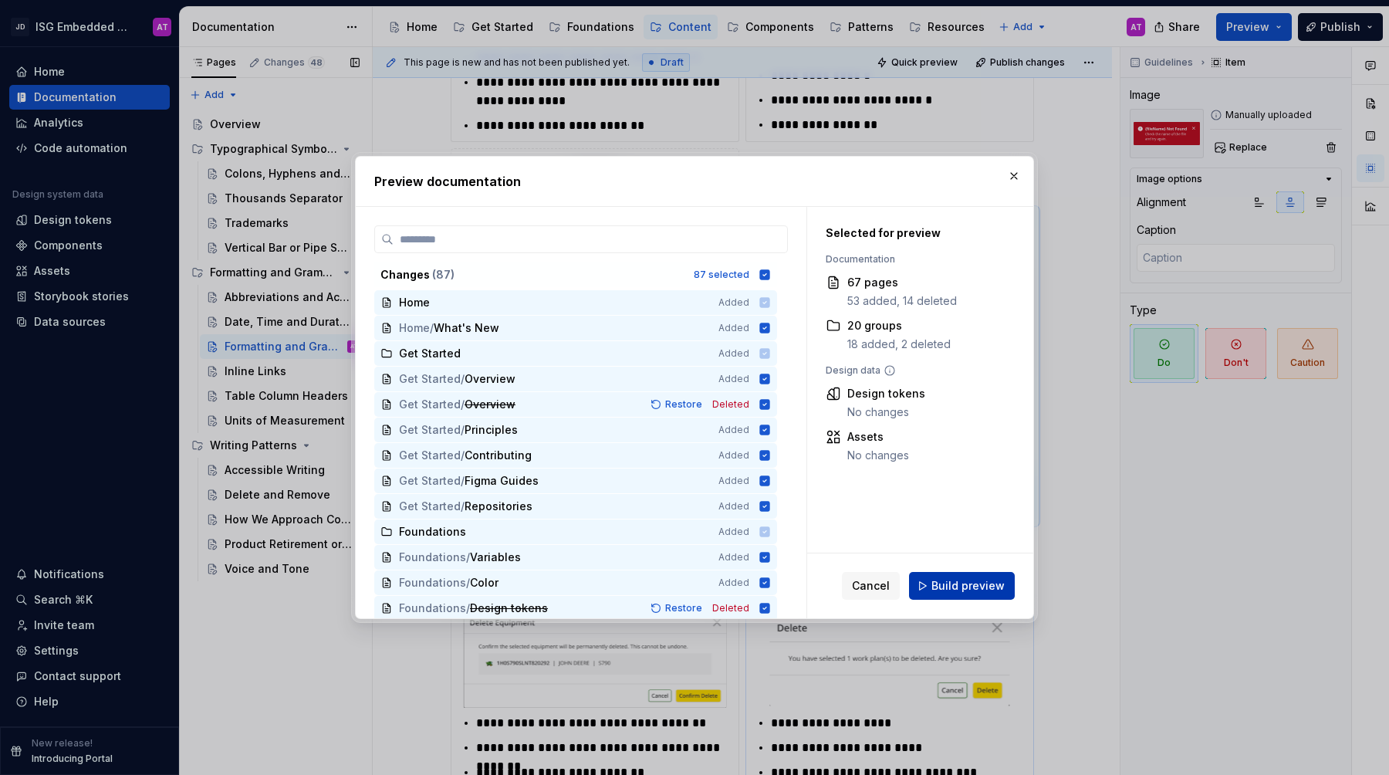
click at [989, 593] on button "Build preview" at bounding box center [962, 586] width 106 height 28
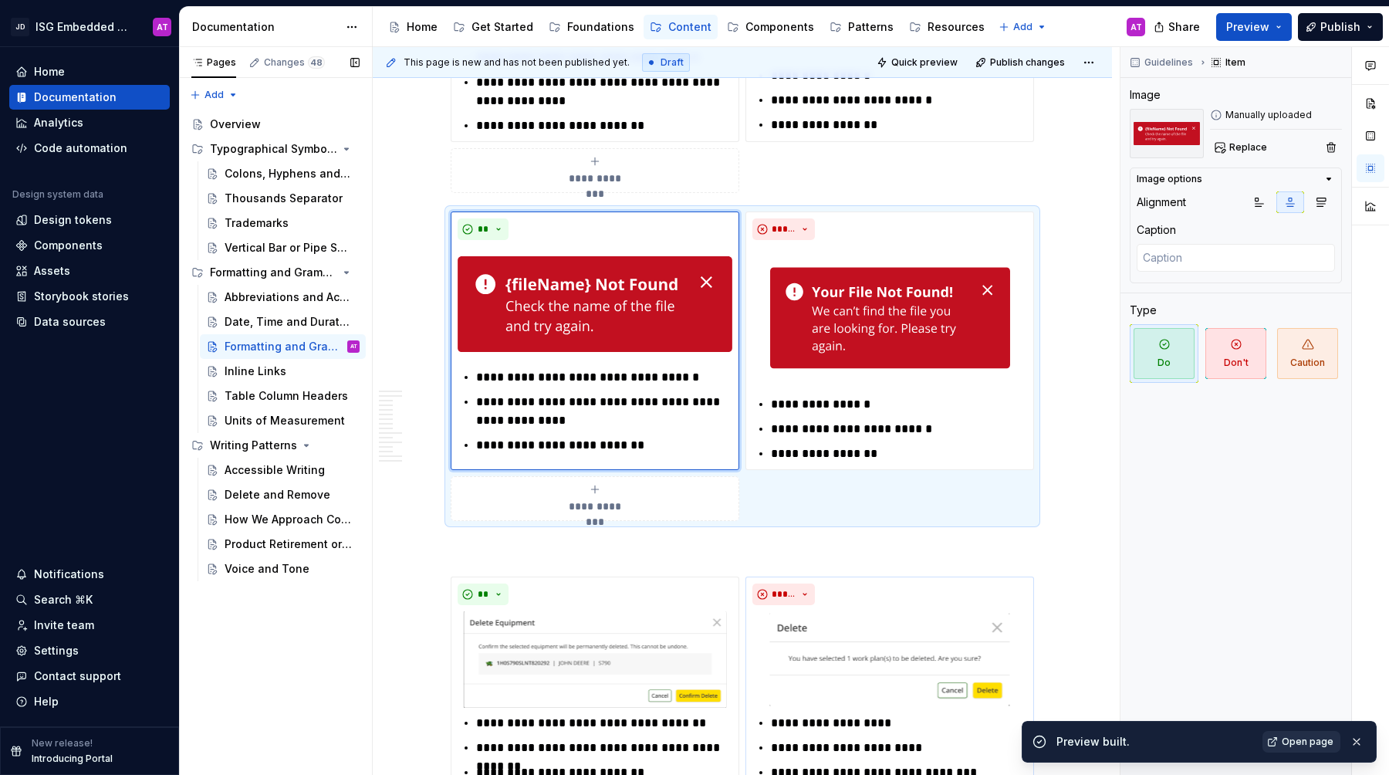
click at [1312, 739] on span "Open page" at bounding box center [1307, 741] width 52 height 12
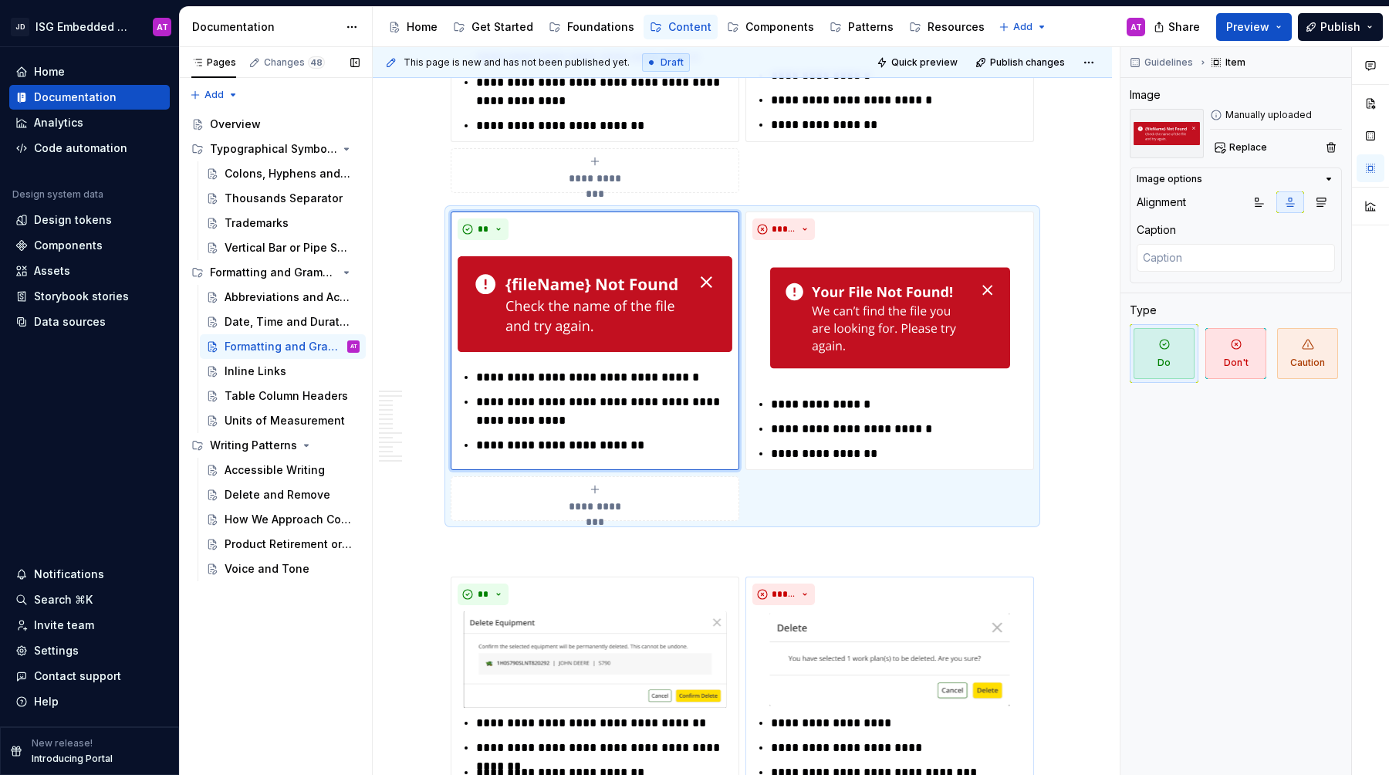
type textarea "*"
